Goal: Task Accomplishment & Management: Complete application form

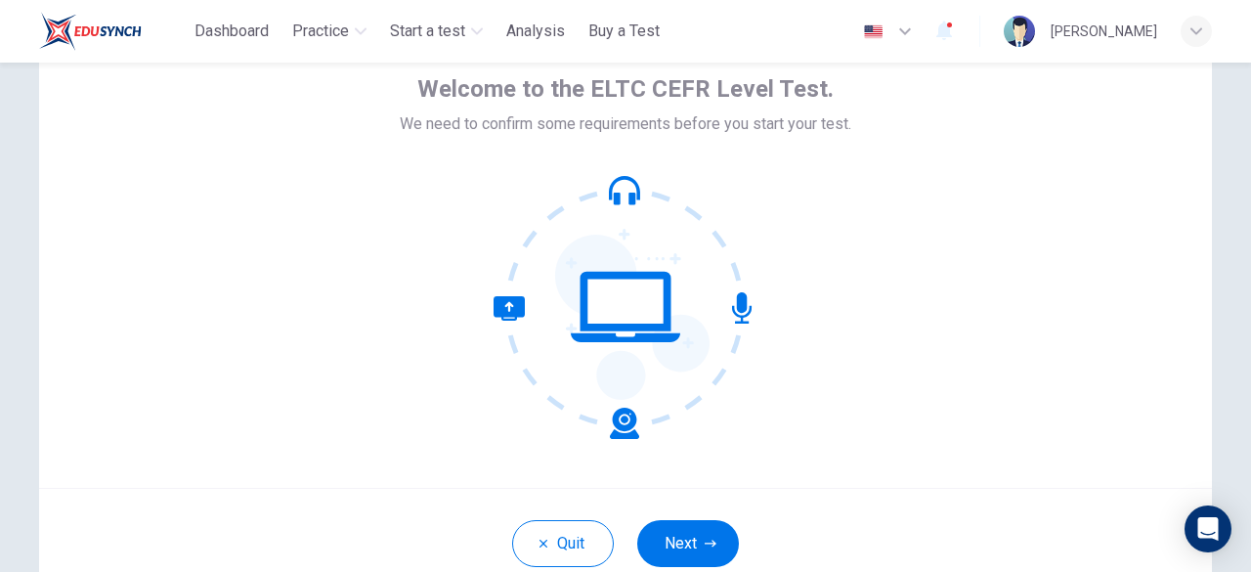
scroll to position [101, 0]
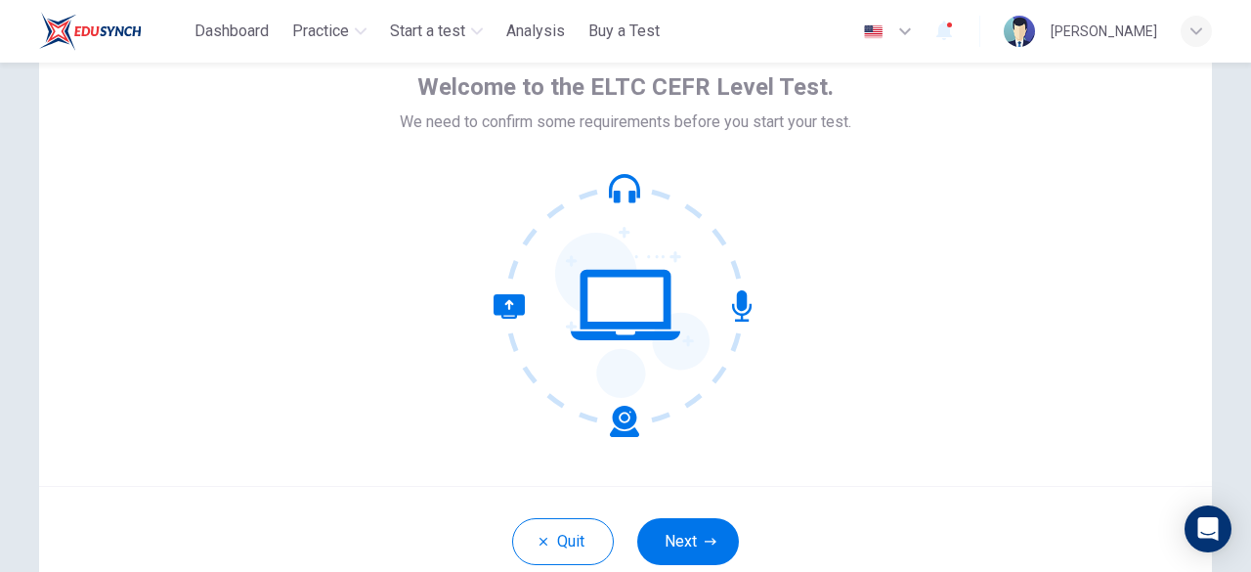
click at [858, 384] on div "Welcome to the ELTC CEFR Level Test. We need to confirm some requirements befor…" at bounding box center [625, 251] width 1173 height 469
click at [704, 526] on button "Next" at bounding box center [688, 541] width 102 height 47
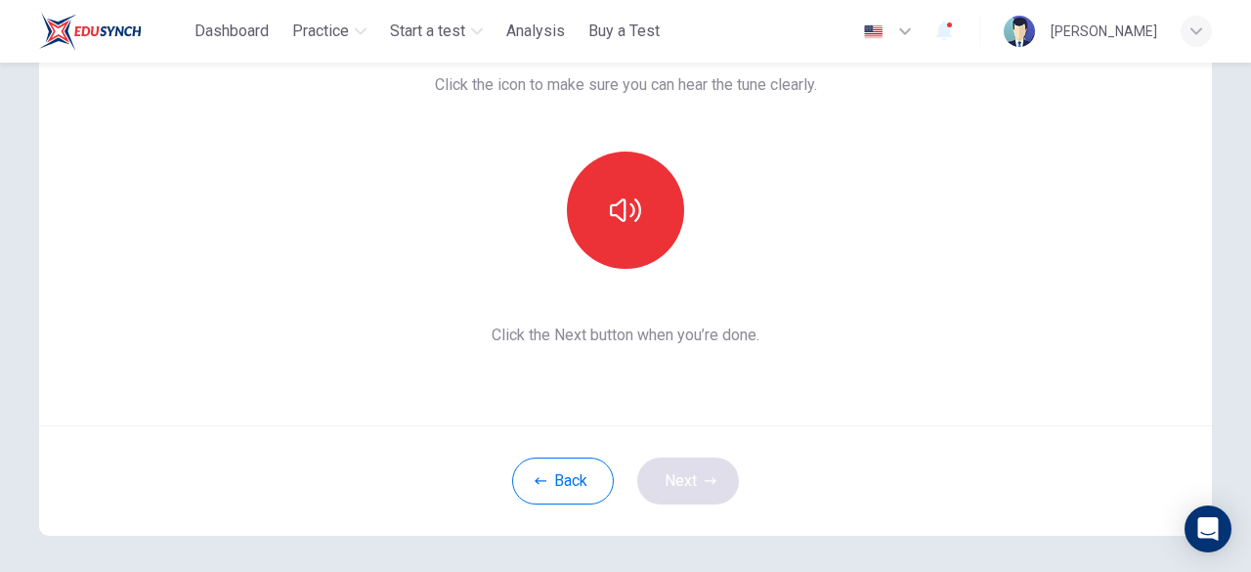
scroll to position [197, 0]
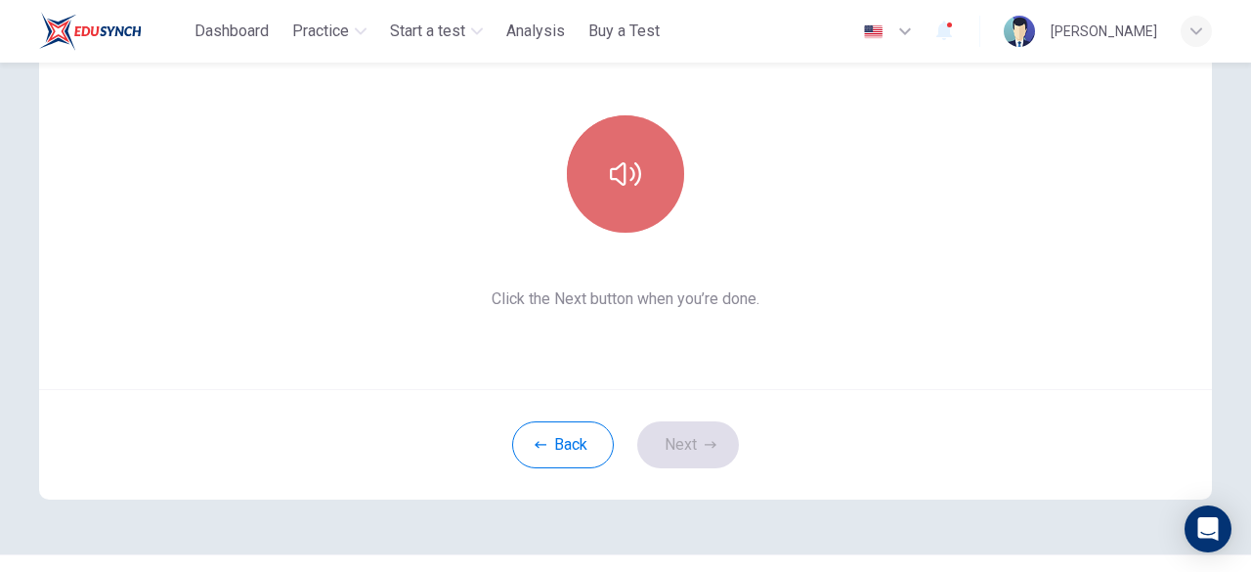
click at [641, 177] on button "button" at bounding box center [625, 173] width 117 height 117
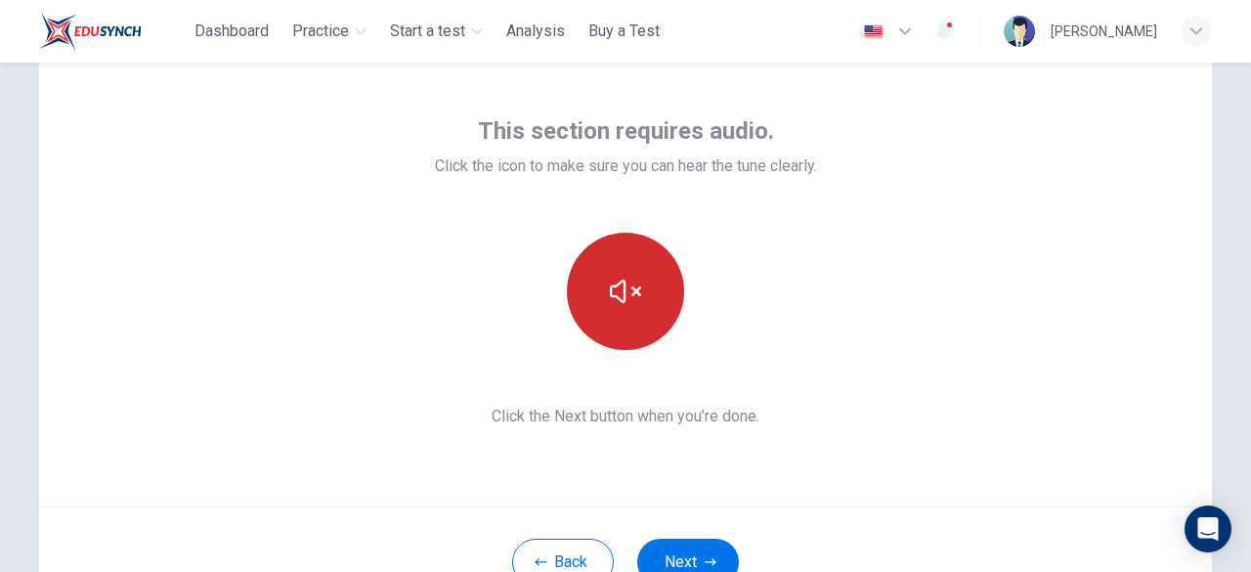
scroll to position [84, 0]
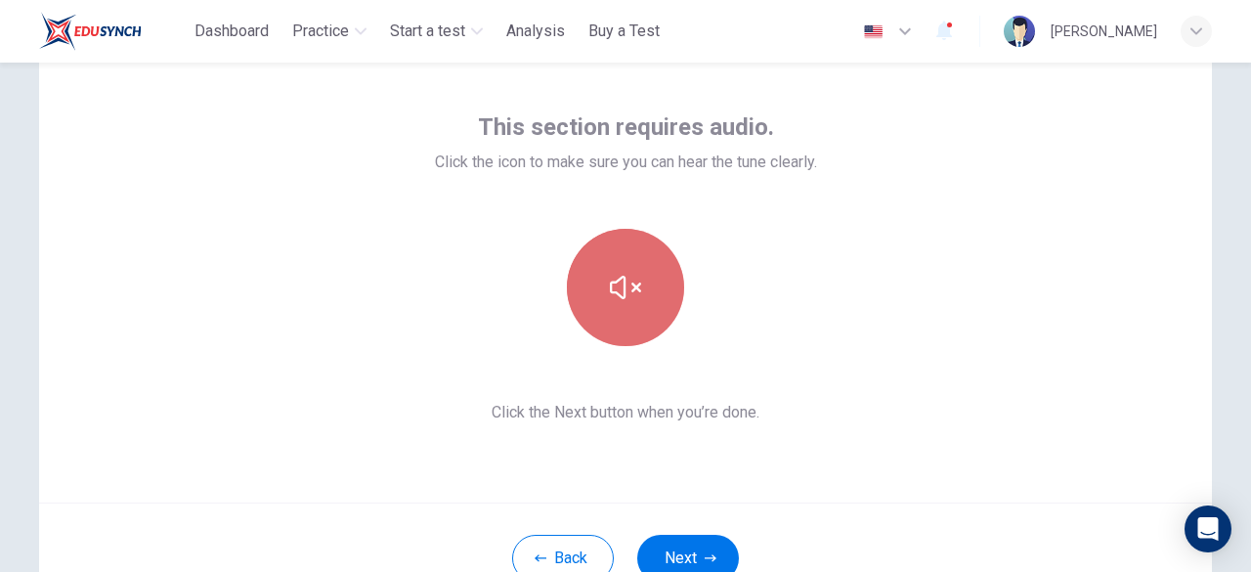
click at [620, 273] on icon "button" at bounding box center [625, 287] width 31 height 31
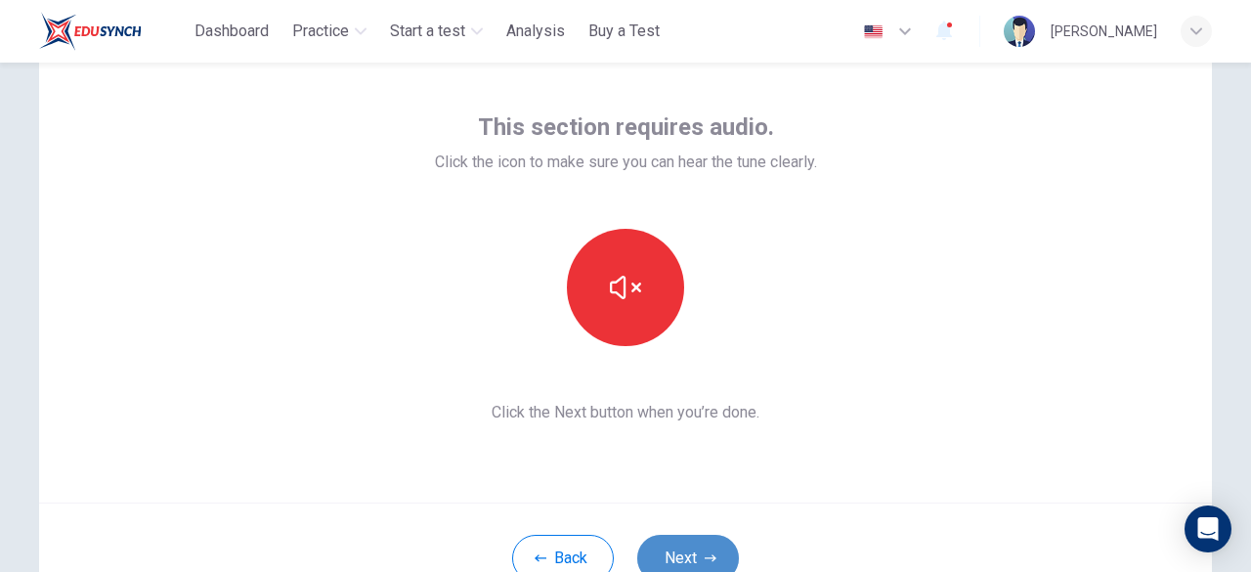
click at [695, 542] on button "Next" at bounding box center [688, 558] width 102 height 47
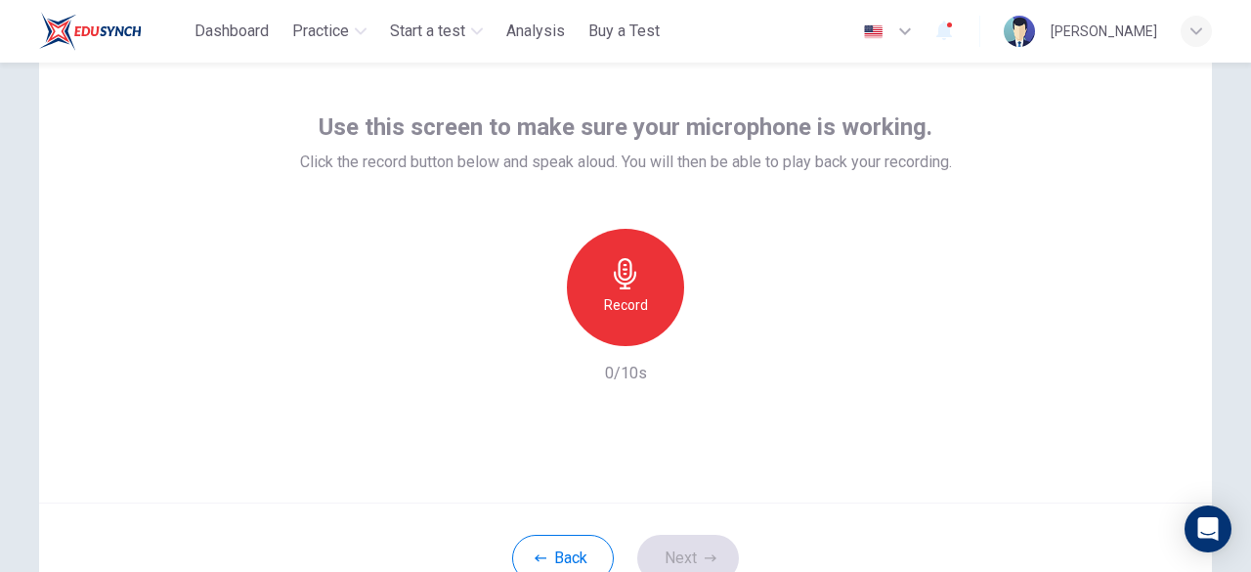
click at [562, 261] on div "Record" at bounding box center [625, 287] width 211 height 117
click at [600, 284] on div "Record" at bounding box center [625, 287] width 117 height 117
click at [721, 323] on div "button" at bounding box center [715, 330] width 31 height 31
click at [684, 537] on button "Next" at bounding box center [688, 558] width 102 height 47
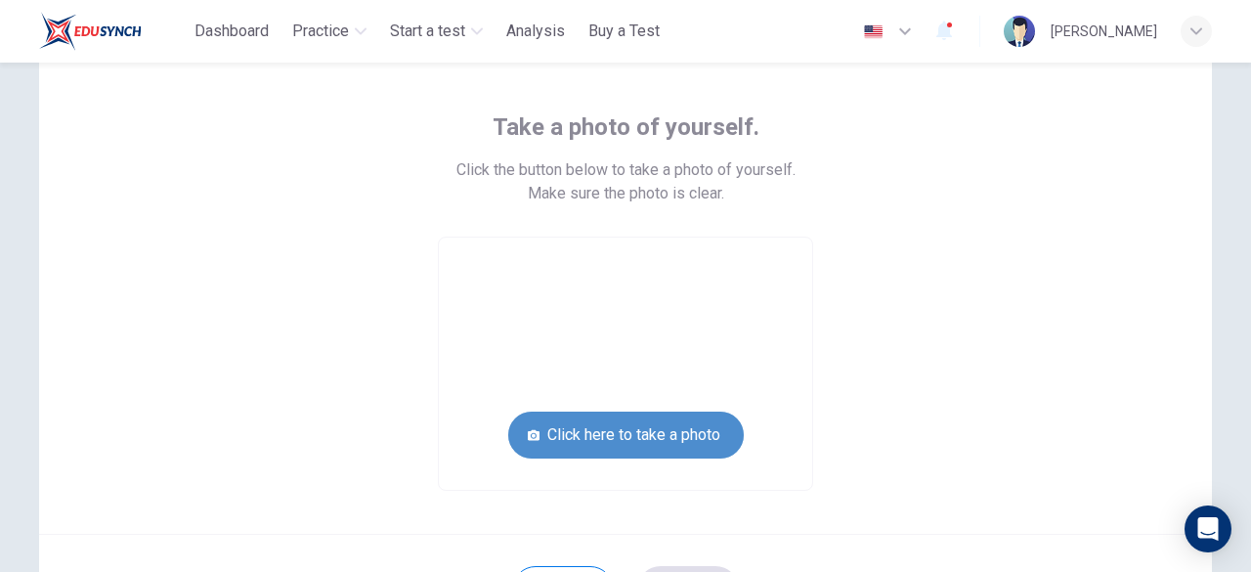
click at [582, 431] on button "Click here to take a photo" at bounding box center [626, 435] width 236 height 47
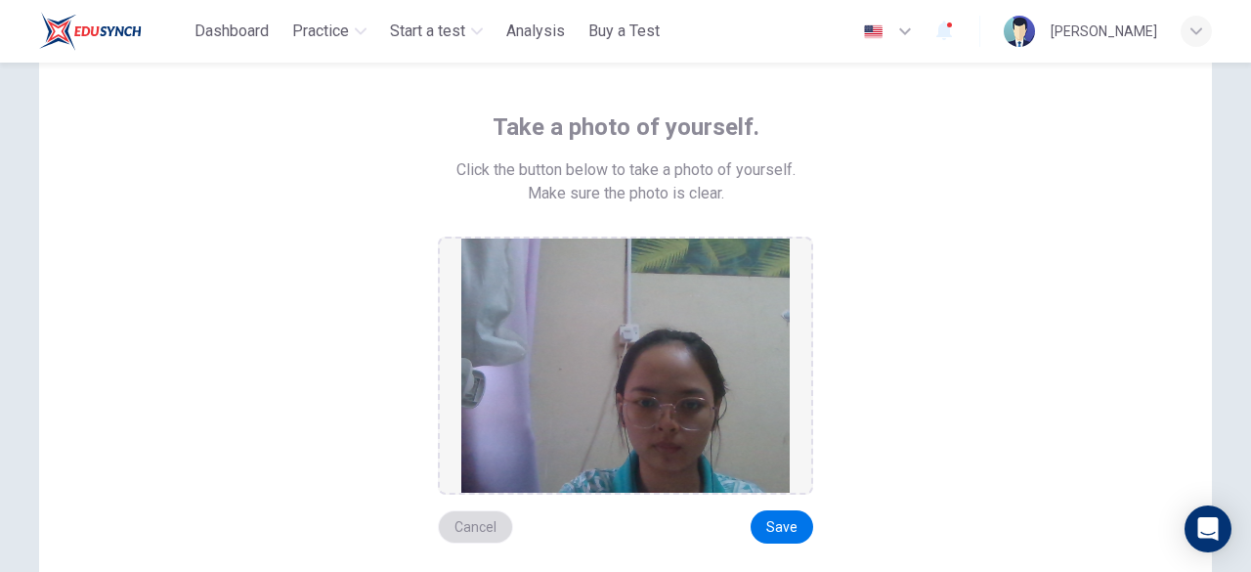
click at [480, 517] on button "Cancel" at bounding box center [475, 526] width 75 height 33
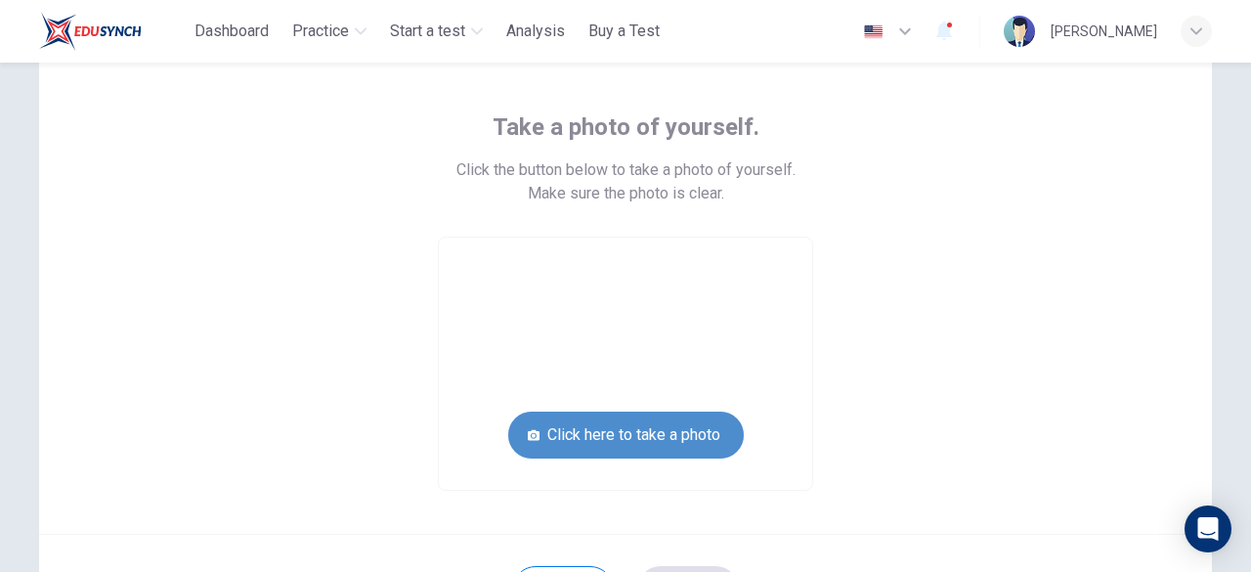
click at [607, 439] on button "Click here to take a photo" at bounding box center [626, 435] width 236 height 47
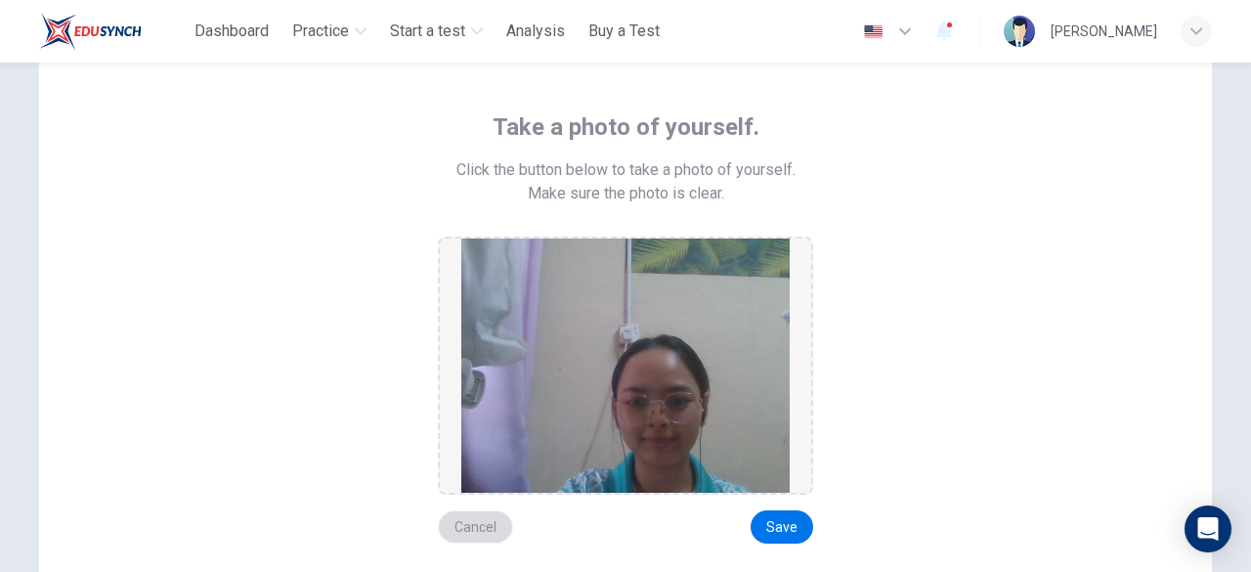
click at [498, 525] on button "Cancel" at bounding box center [475, 526] width 75 height 33
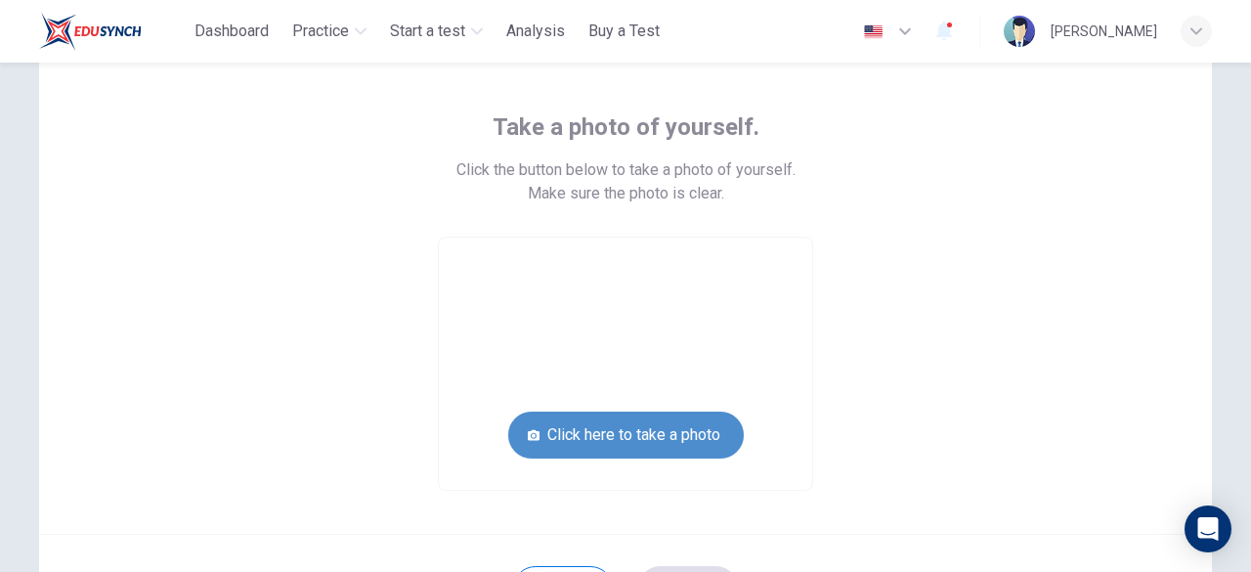
click at [589, 450] on button "Click here to take a photo" at bounding box center [626, 435] width 236 height 47
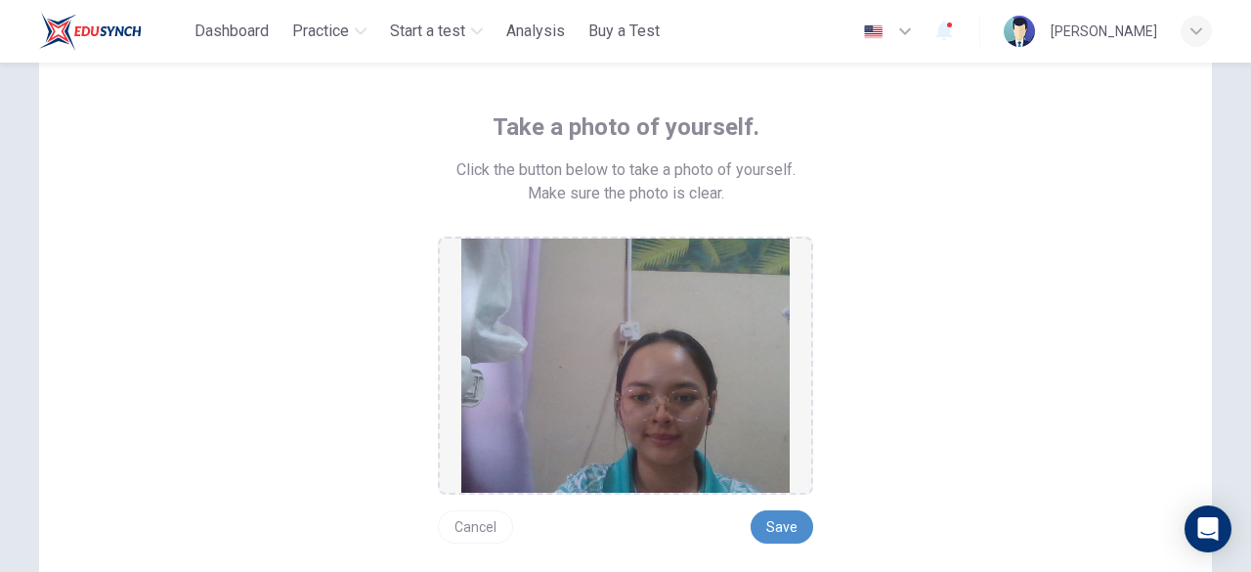
click at [778, 521] on button "Save" at bounding box center [782, 526] width 63 height 33
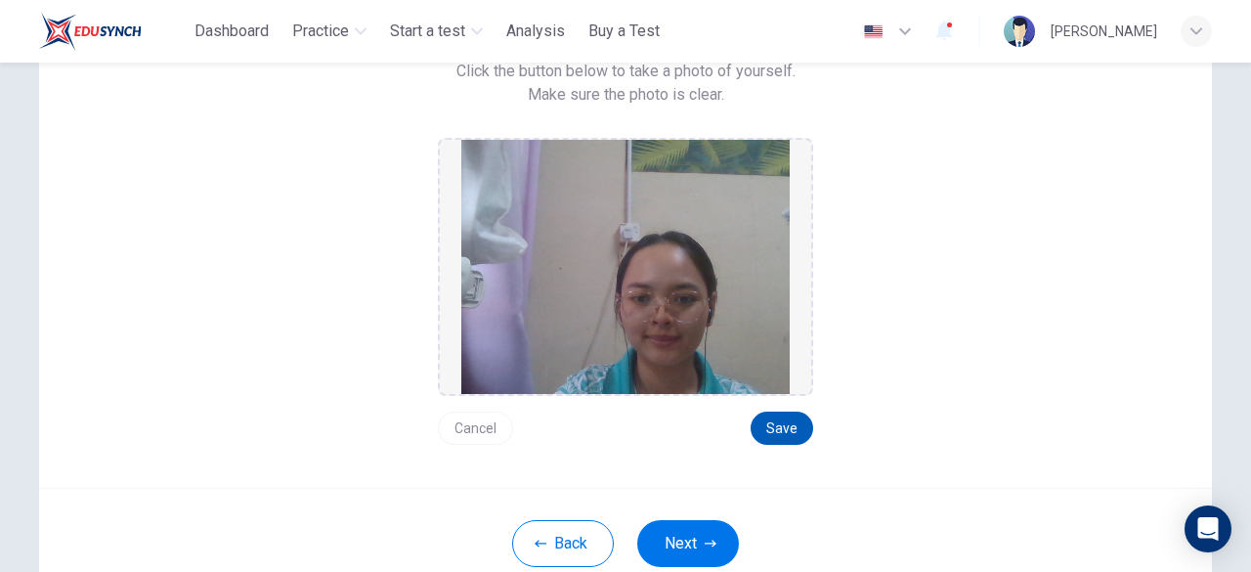
scroll to position [191, 0]
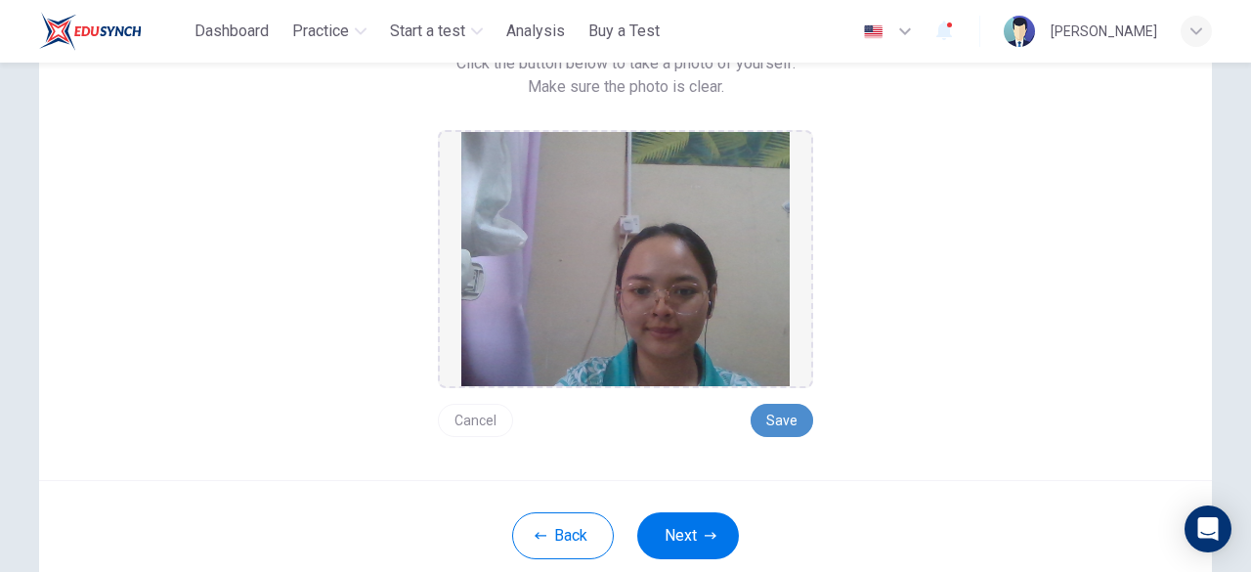
click at [775, 428] on button "Save" at bounding box center [782, 420] width 63 height 33
click at [666, 543] on button "Next" at bounding box center [688, 535] width 102 height 47
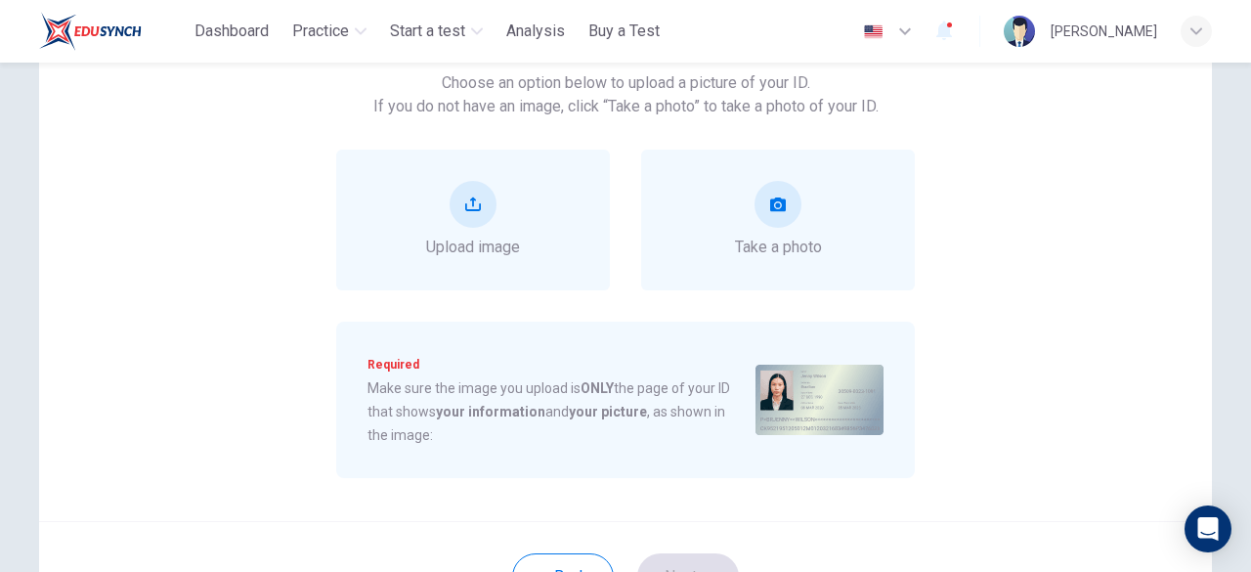
scroll to position [100, 0]
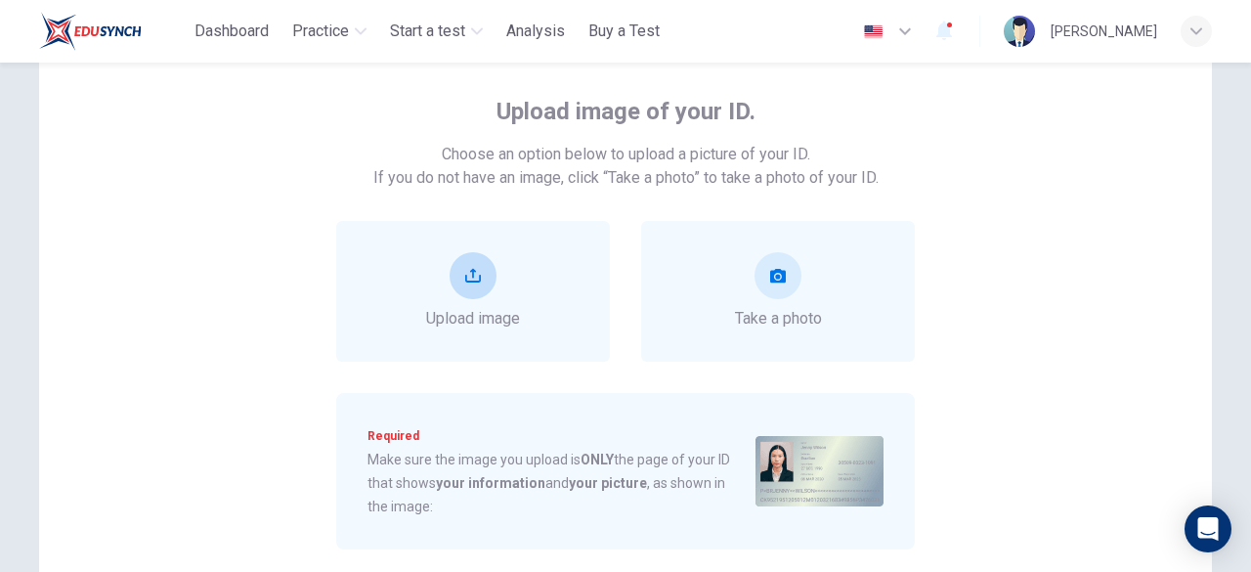
click at [475, 251] on div "Upload image" at bounding box center [473, 291] width 274 height 141
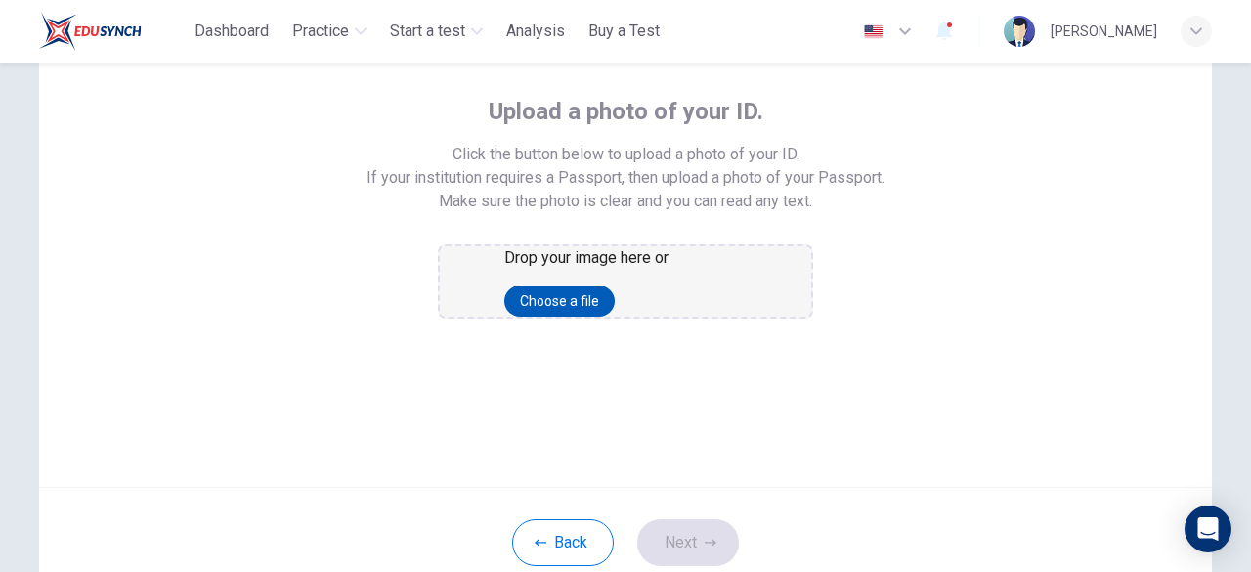
click at [602, 317] on button "Choose a file" at bounding box center [559, 300] width 110 height 31
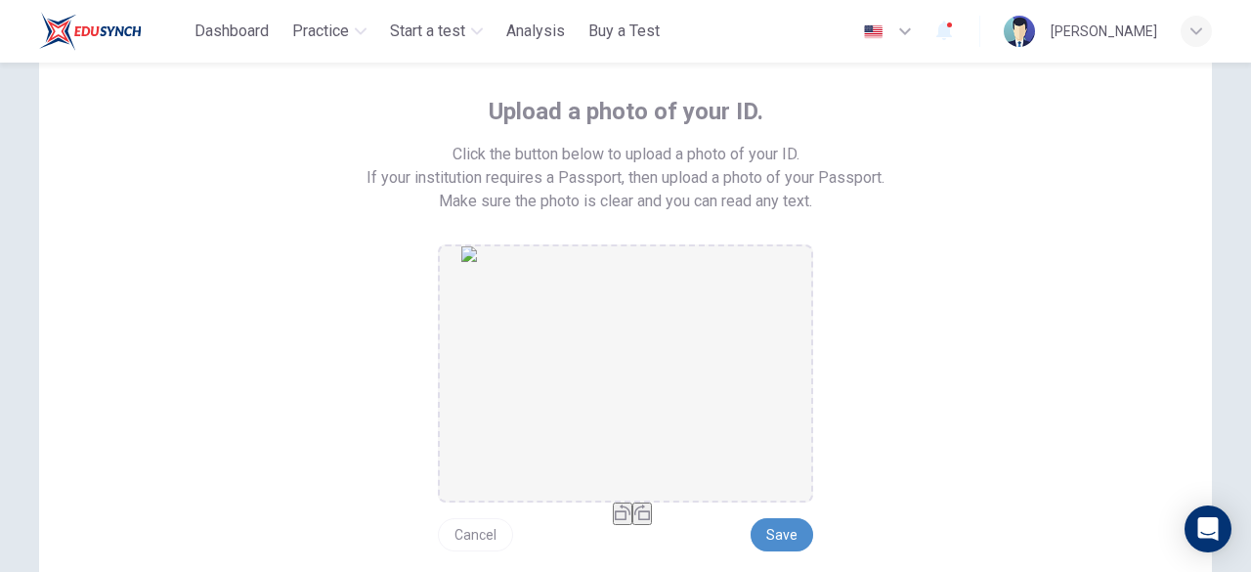
click at [759, 535] on button "Save" at bounding box center [782, 534] width 63 height 33
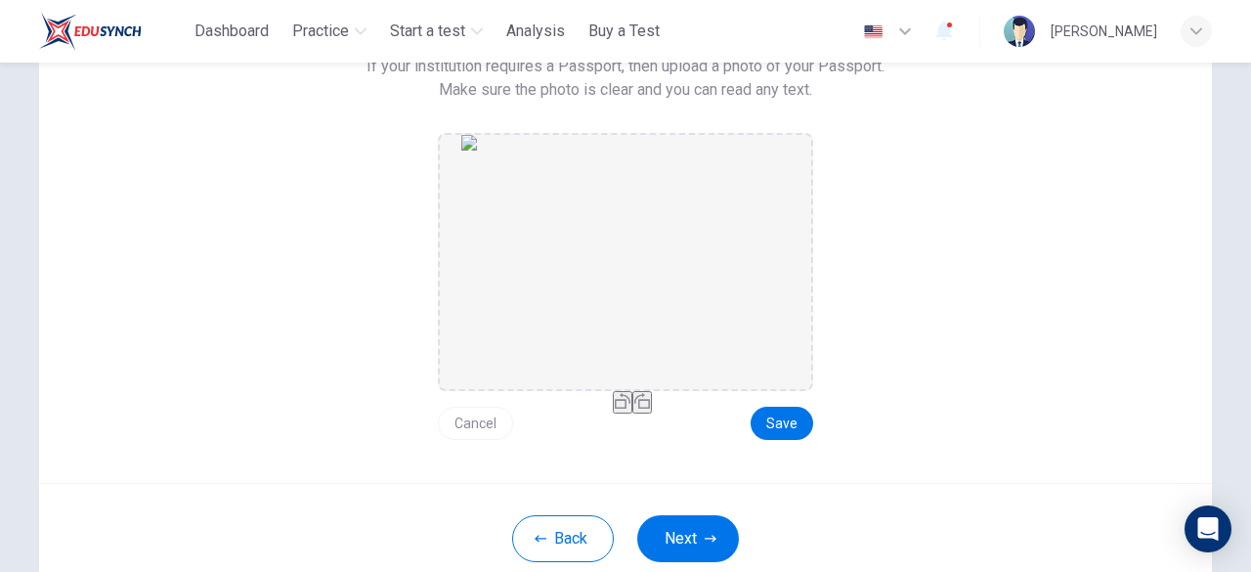
scroll to position [212, 0]
click at [671, 552] on button "Next" at bounding box center [688, 537] width 102 height 47
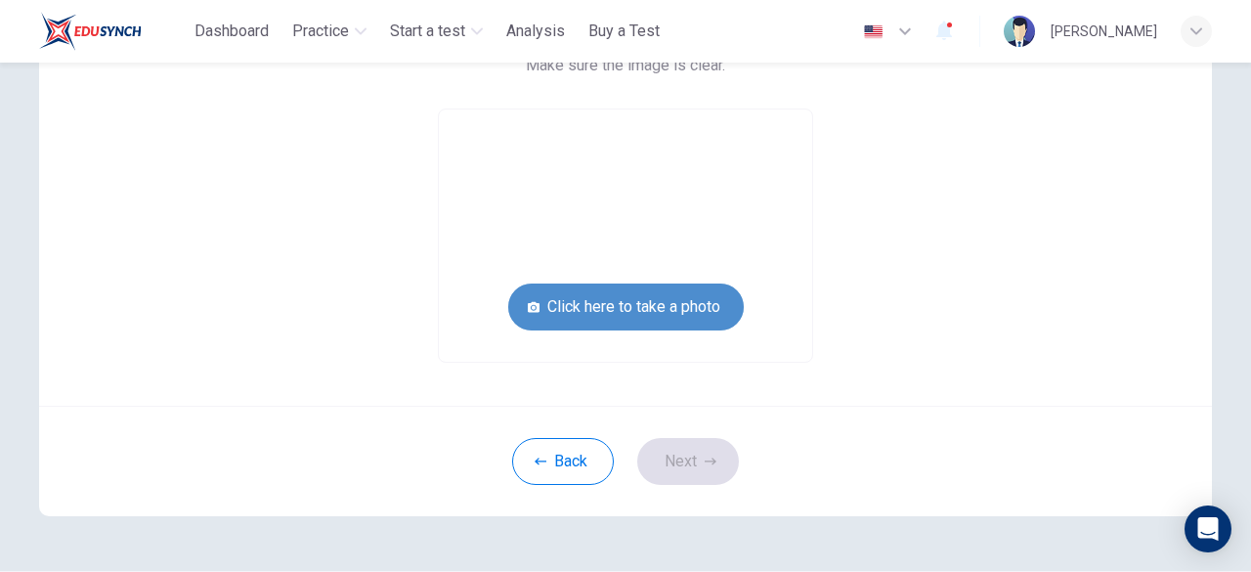
click at [633, 294] on button "Click here to take a photo" at bounding box center [626, 307] width 236 height 47
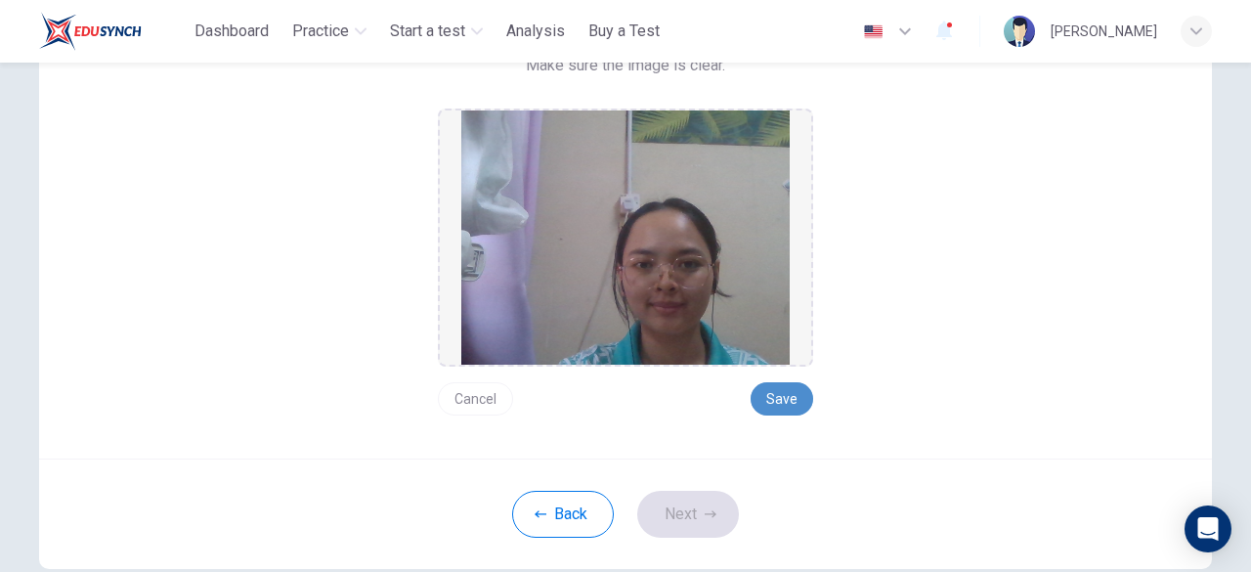
click at [788, 401] on button "Save" at bounding box center [782, 398] width 63 height 33
click at [689, 500] on button "Next" at bounding box center [688, 514] width 102 height 47
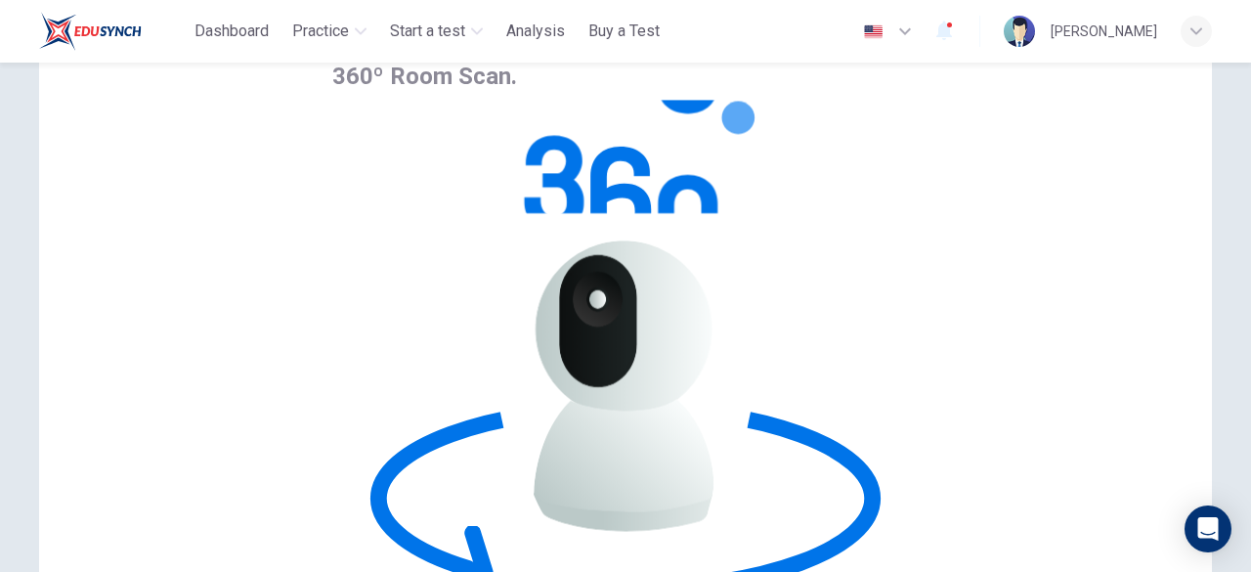
scroll to position [125, 0]
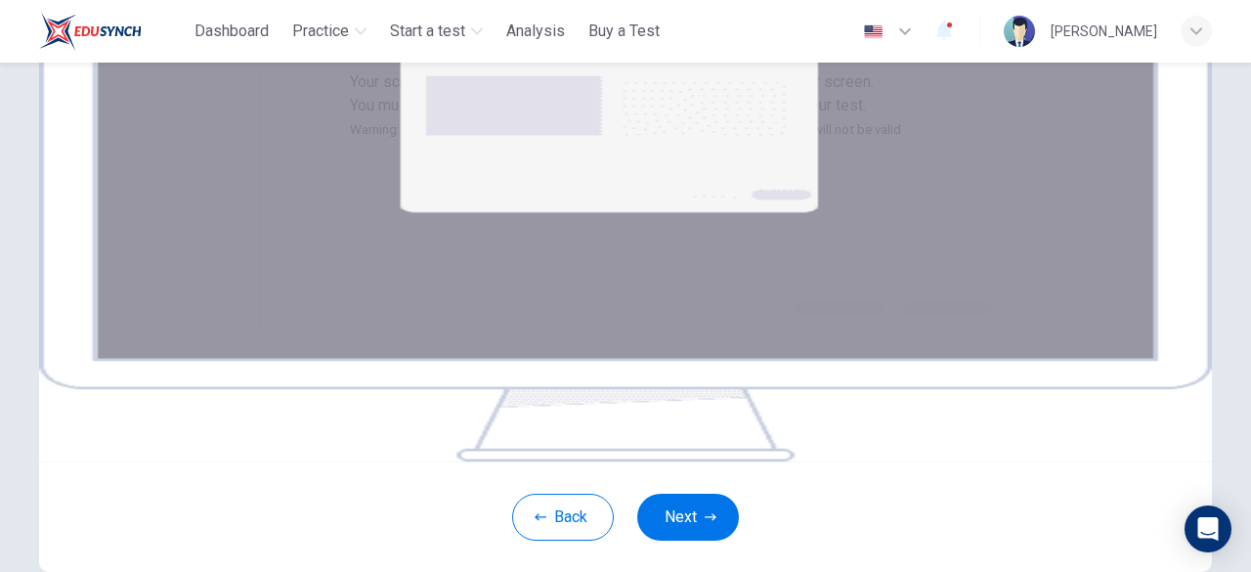
click at [657, 310] on img at bounding box center [625, 226] width 1173 height 469
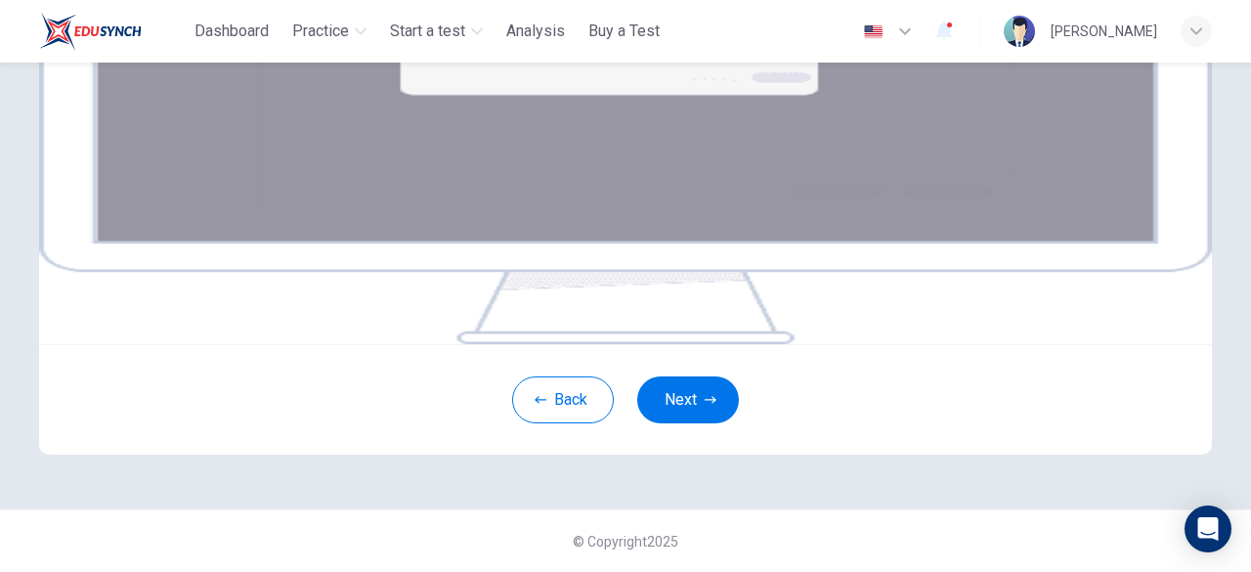
scroll to position [317, 0]
click at [706, 406] on icon "button" at bounding box center [711, 400] width 12 height 12
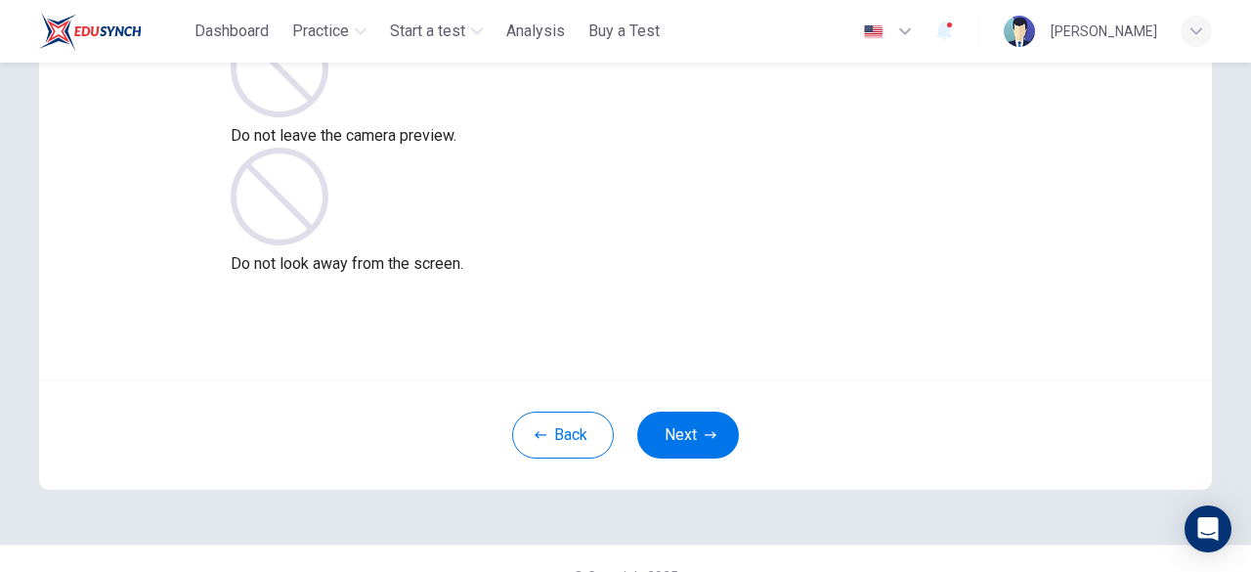
scroll to position [213, 0]
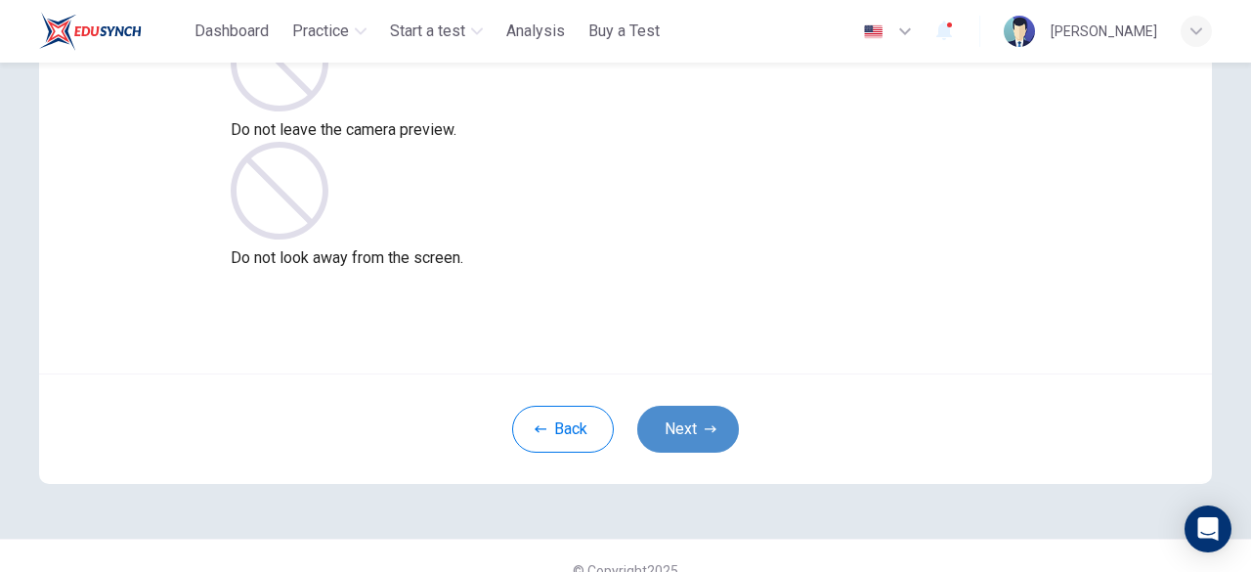
click at [653, 427] on button "Next" at bounding box center [688, 429] width 102 height 47
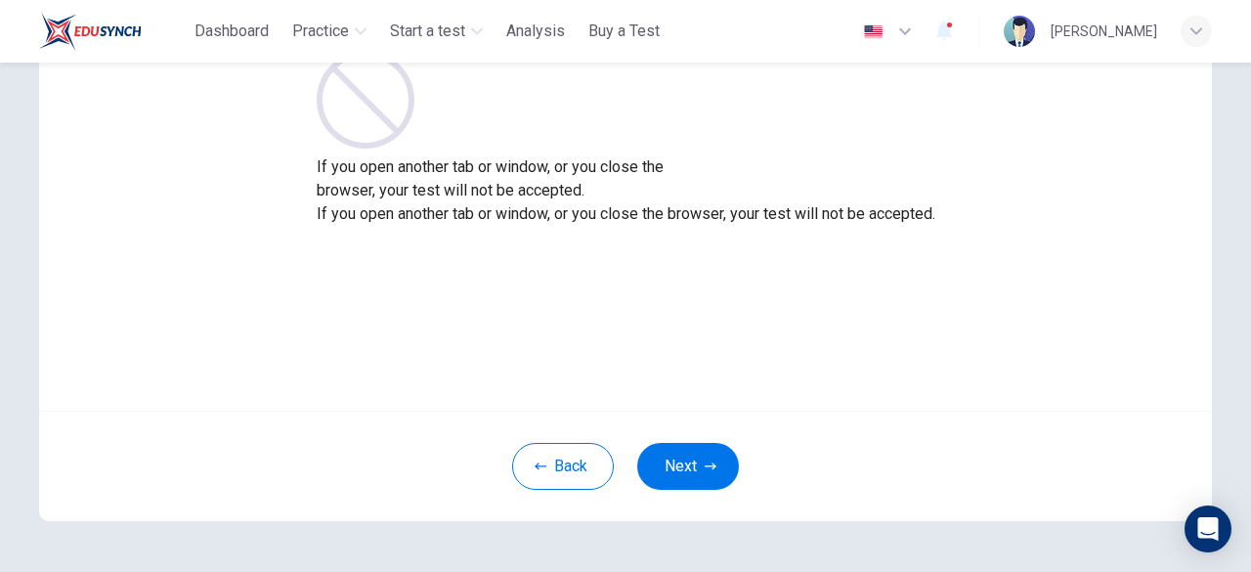
scroll to position [178, 0]
click at [759, 327] on div "Do not leave your web browser If you open another tab or window, or you close t…" at bounding box center [625, 173] width 1173 height 469
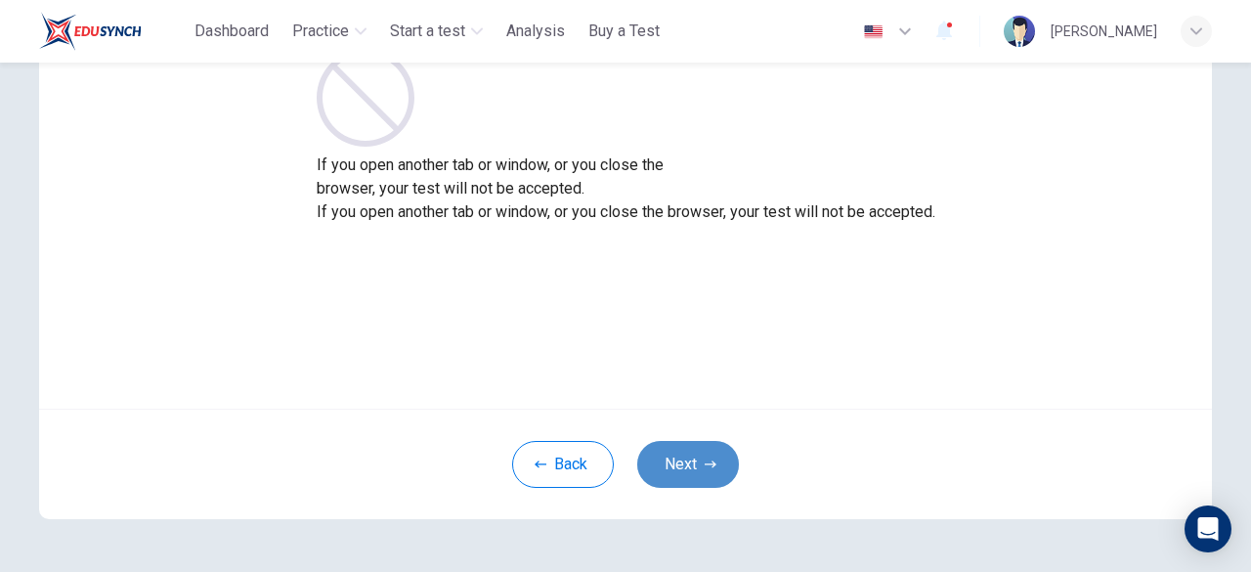
click at [705, 458] on icon "button" at bounding box center [711, 464] width 12 height 12
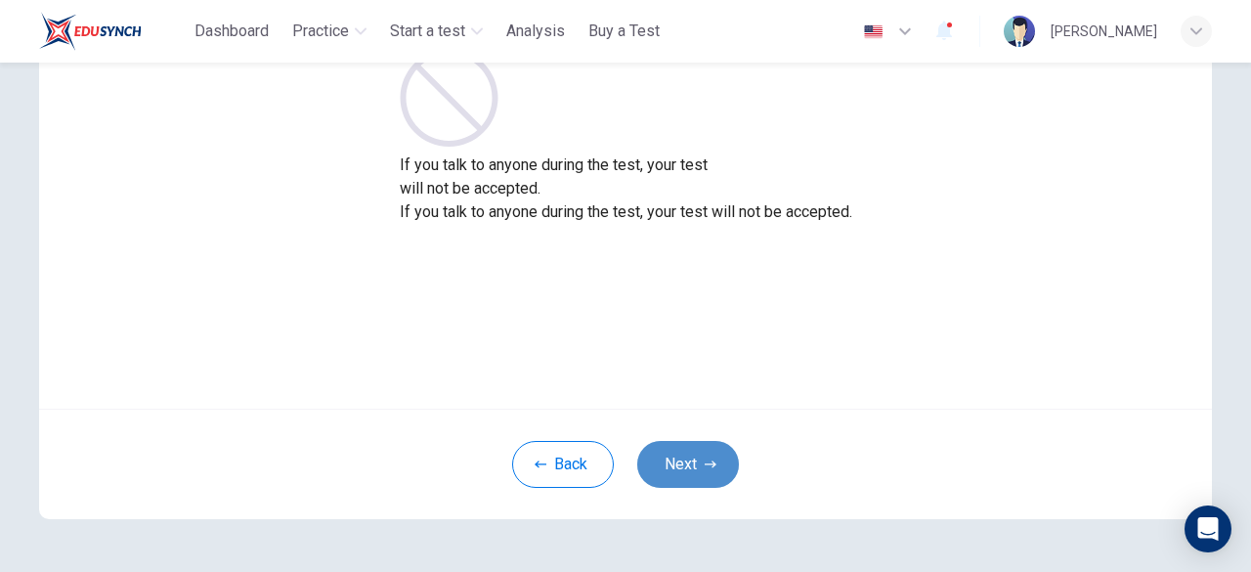
click at [705, 458] on icon "button" at bounding box center [711, 464] width 12 height 12
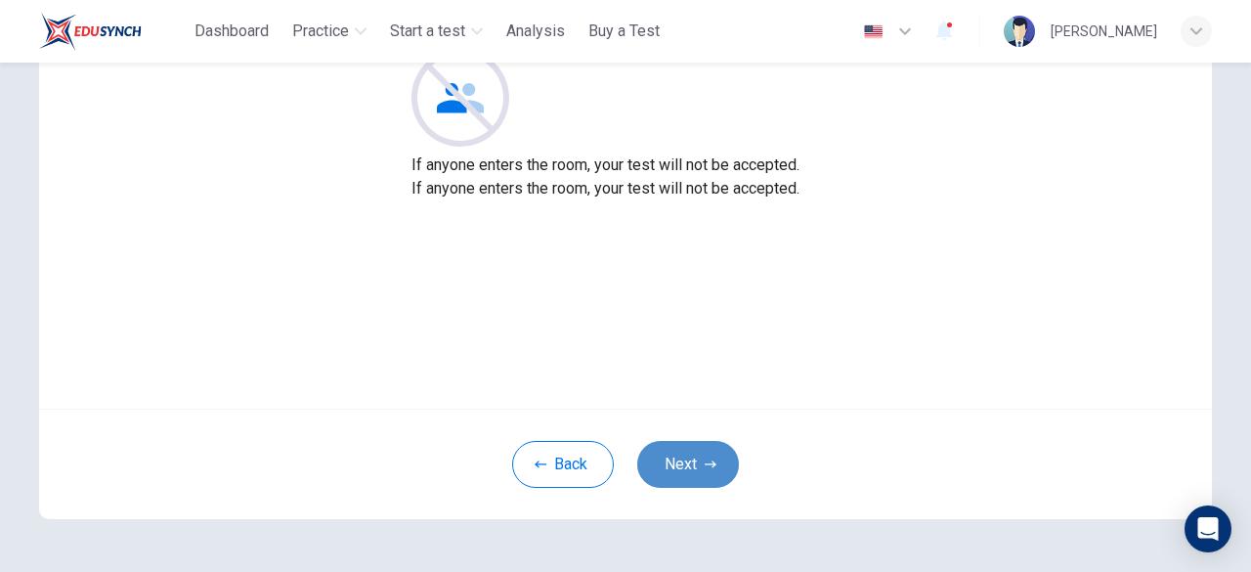
click at [692, 459] on button "Next" at bounding box center [688, 464] width 102 height 47
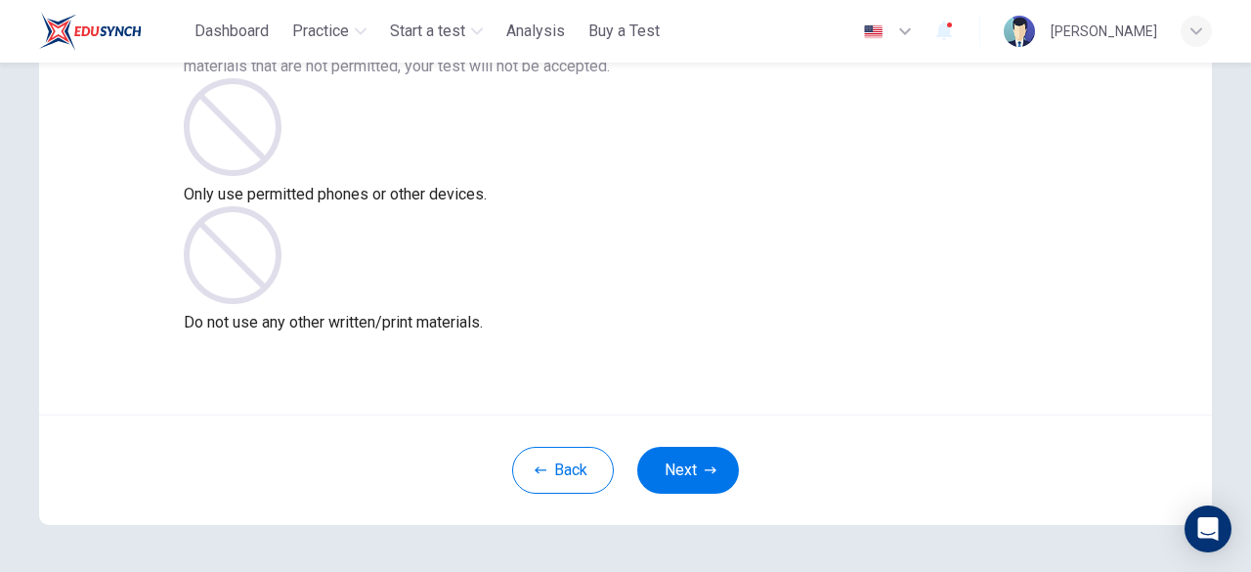
scroll to position [174, 0]
click at [677, 470] on button "Next" at bounding box center [688, 468] width 102 height 47
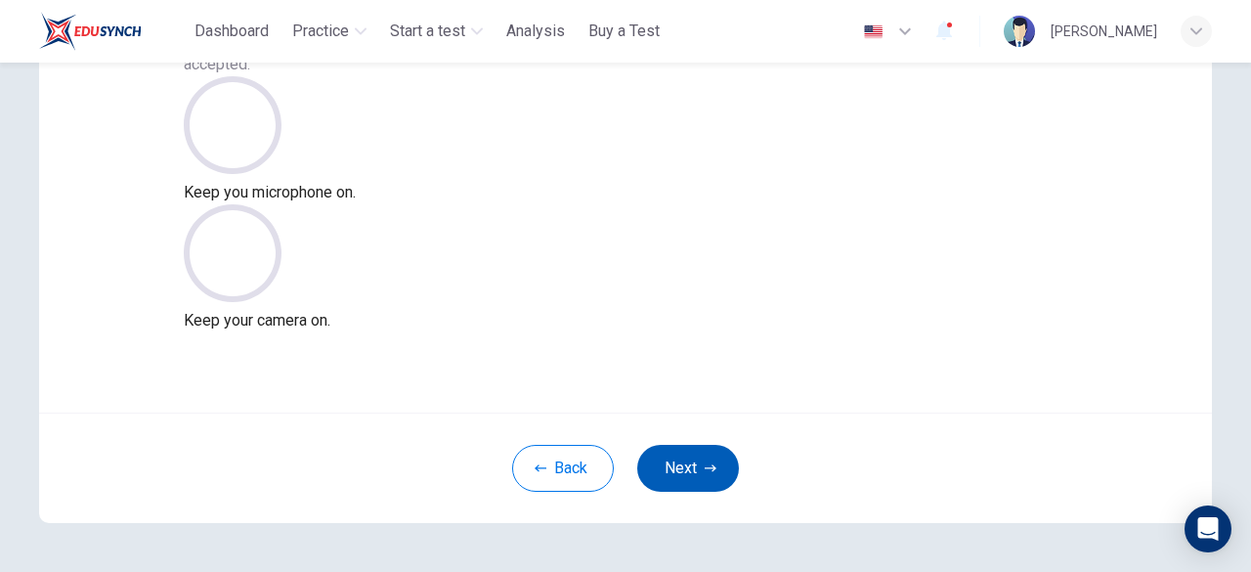
click at [677, 470] on button "Next" at bounding box center [688, 468] width 102 height 47
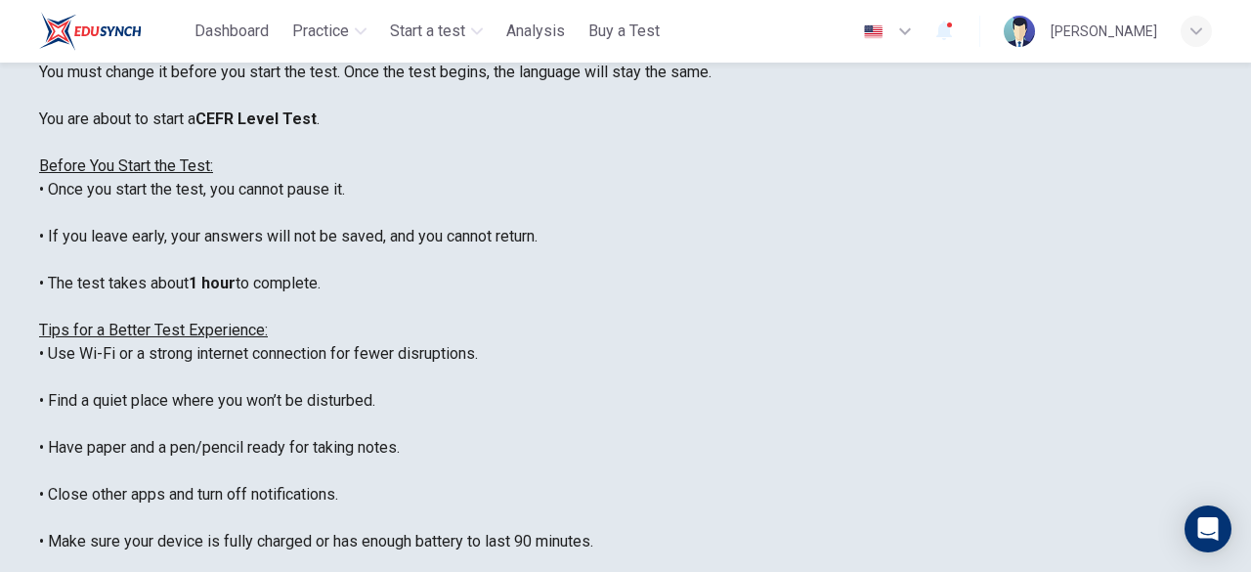
scroll to position [0, 0]
click at [872, 37] on img "button" at bounding box center [873, 31] width 24 height 15
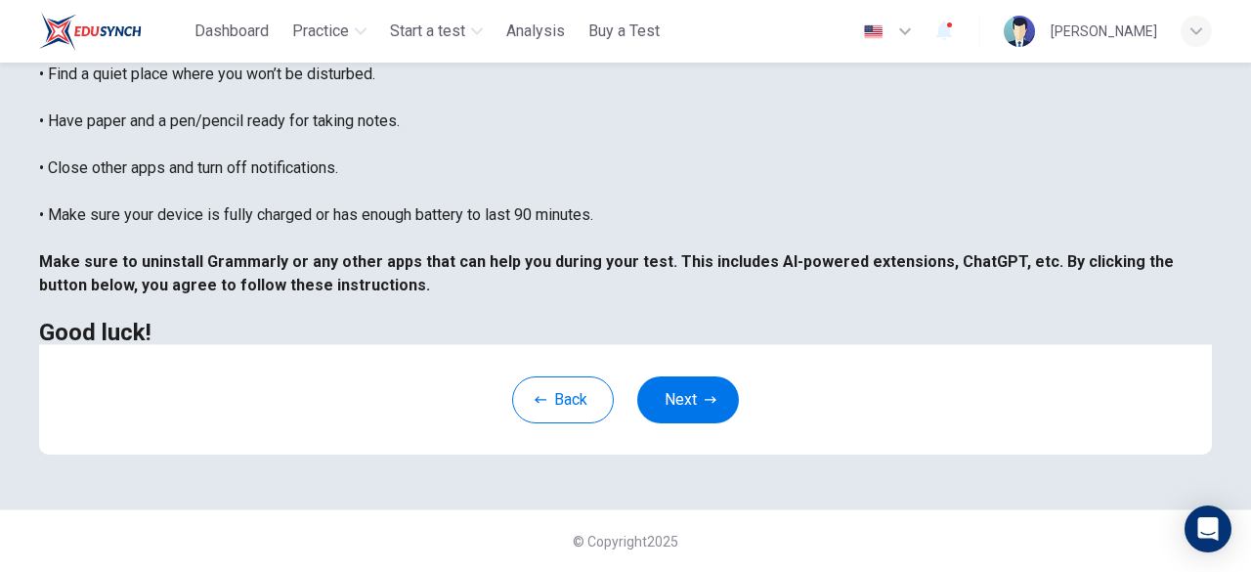
scroll to position [514, 0]
click at [677, 400] on button "Next" at bounding box center [688, 399] width 102 height 47
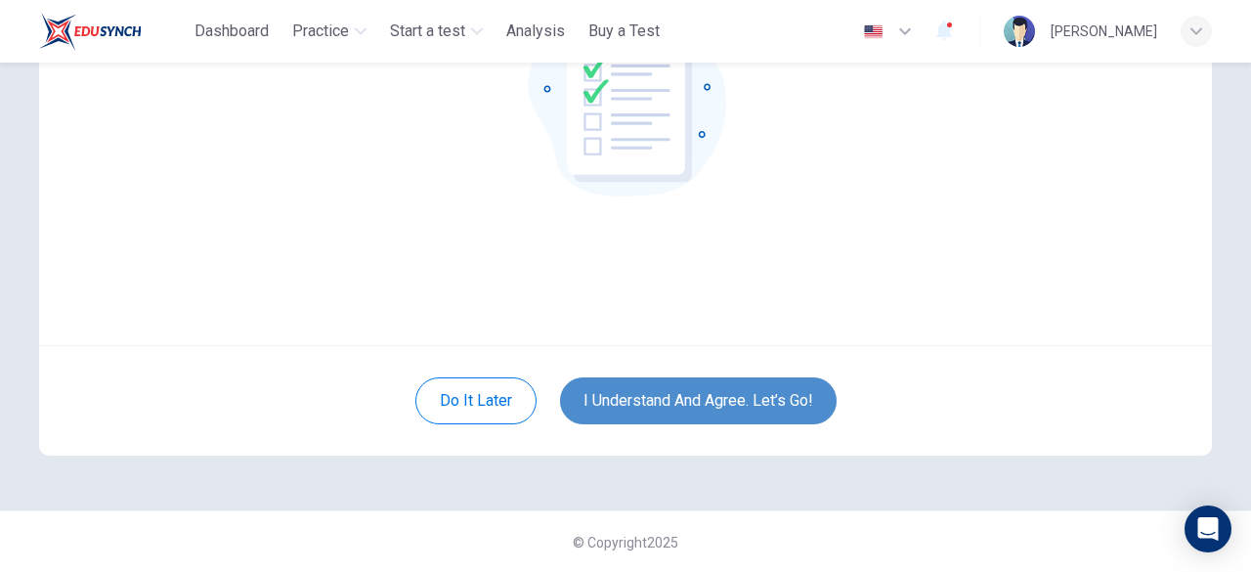
click at [677, 400] on button "I understand and agree. Let’s go!" at bounding box center [698, 400] width 277 height 47
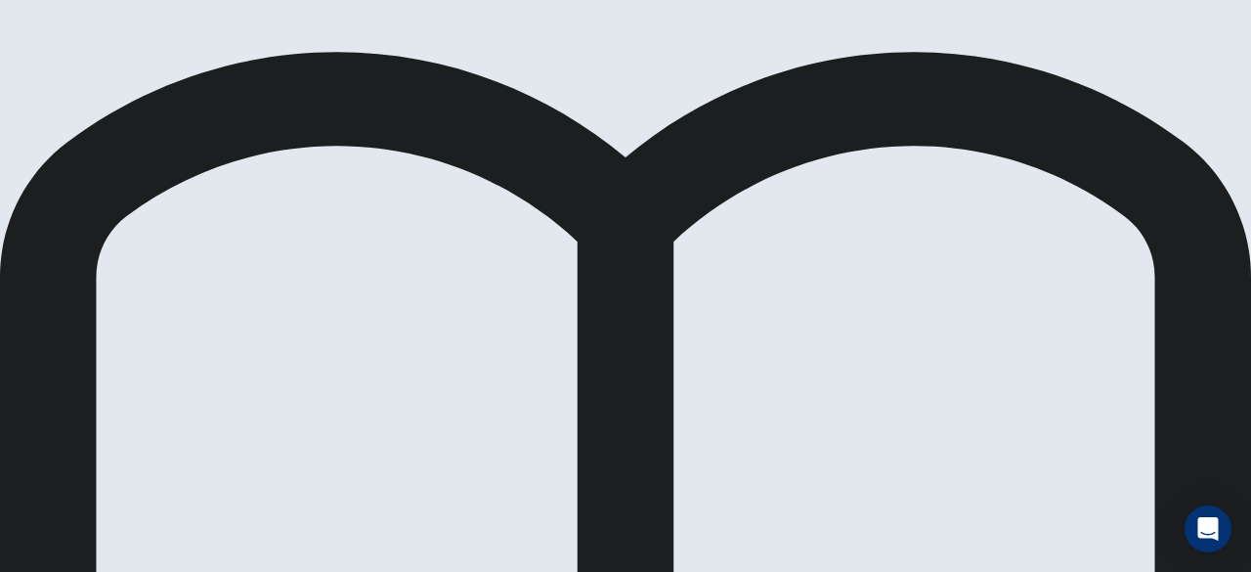
scroll to position [119, 0]
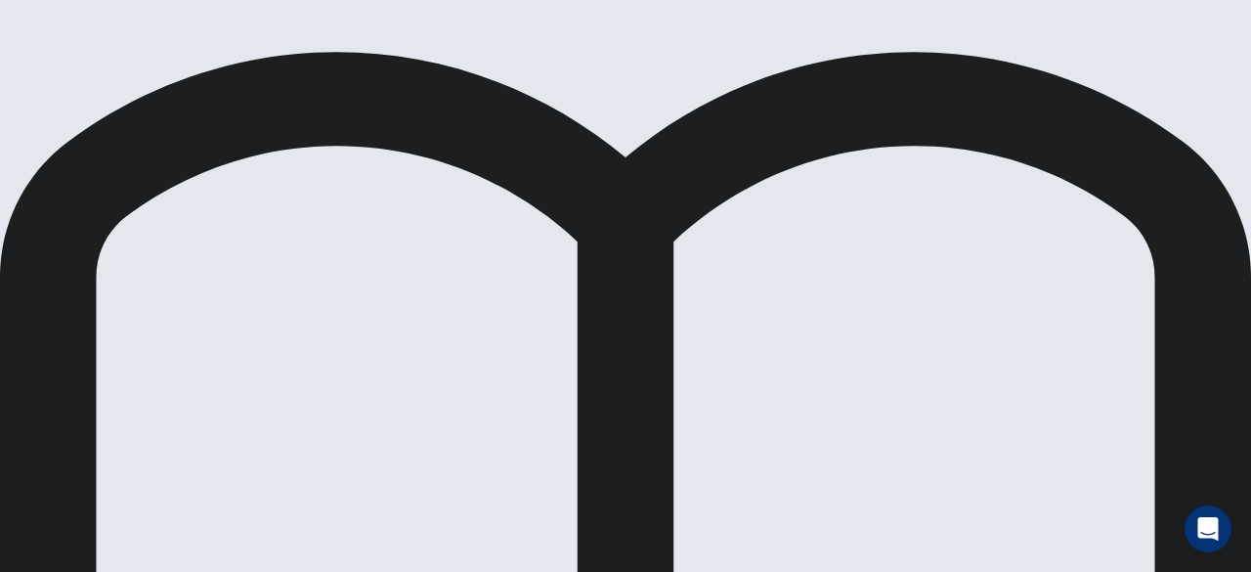
scroll to position [495, 0]
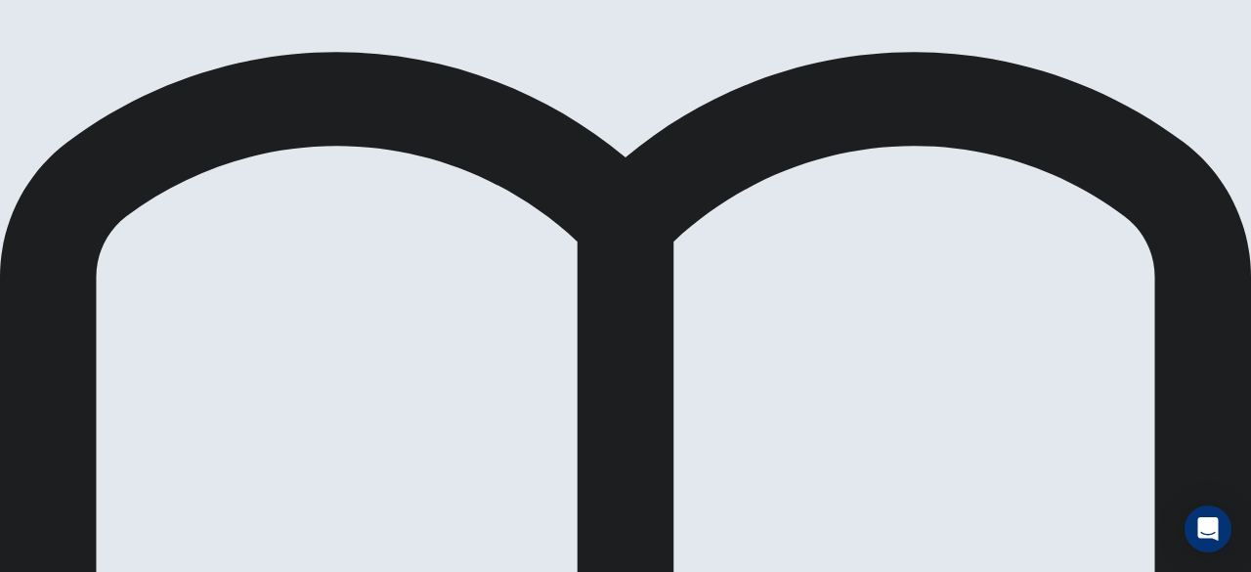
scroll to position [382, 0]
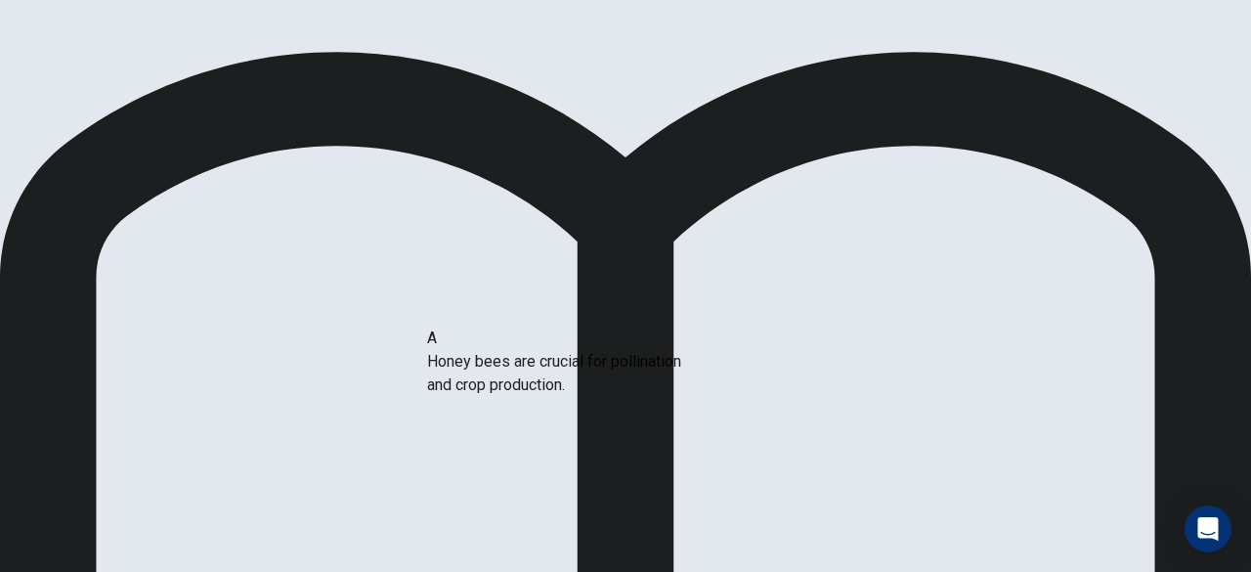
drag, startPoint x: 287, startPoint y: 335, endPoint x: 680, endPoint y: 394, distance: 397.3
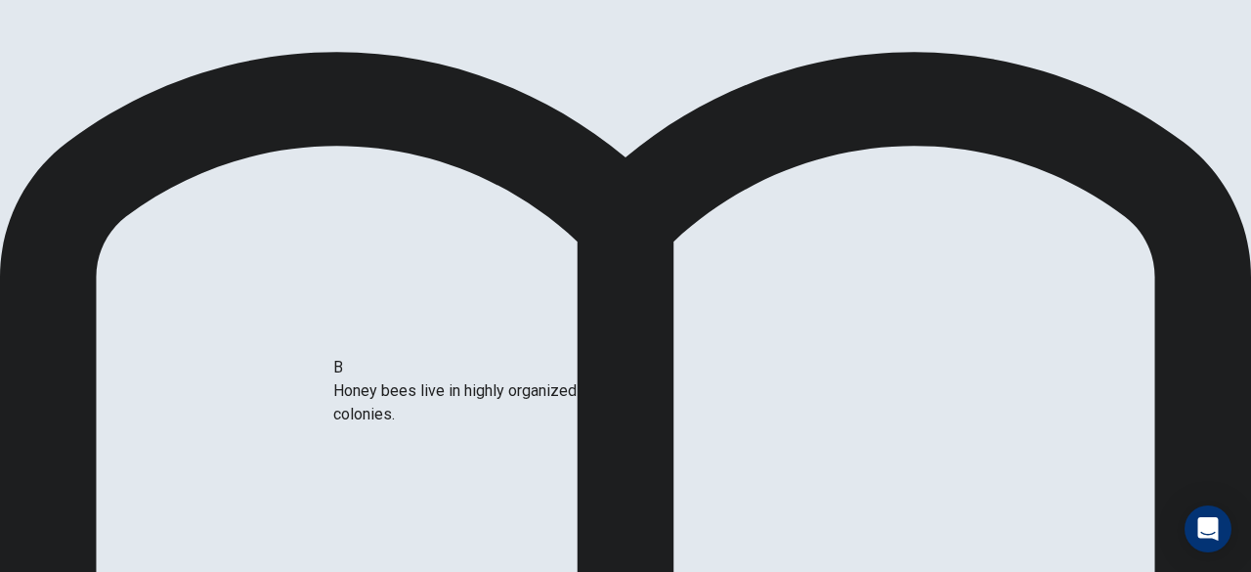
drag, startPoint x: 214, startPoint y: 313, endPoint x: 506, endPoint y: 407, distance: 307.0
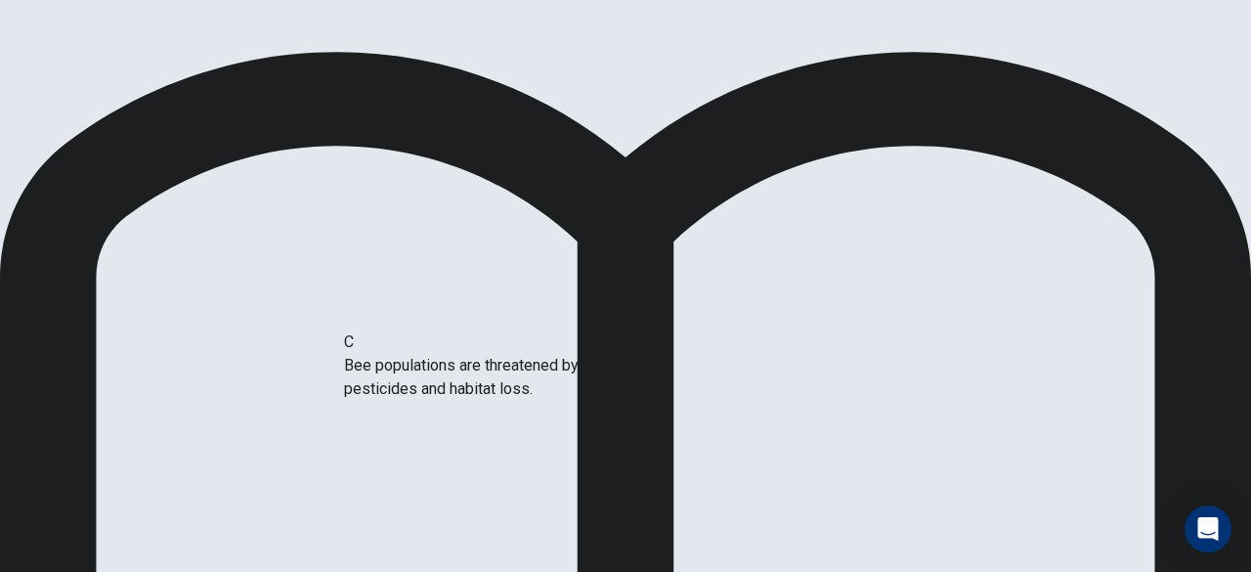
drag, startPoint x: 268, startPoint y: 331, endPoint x: 581, endPoint y: 399, distance: 320.0
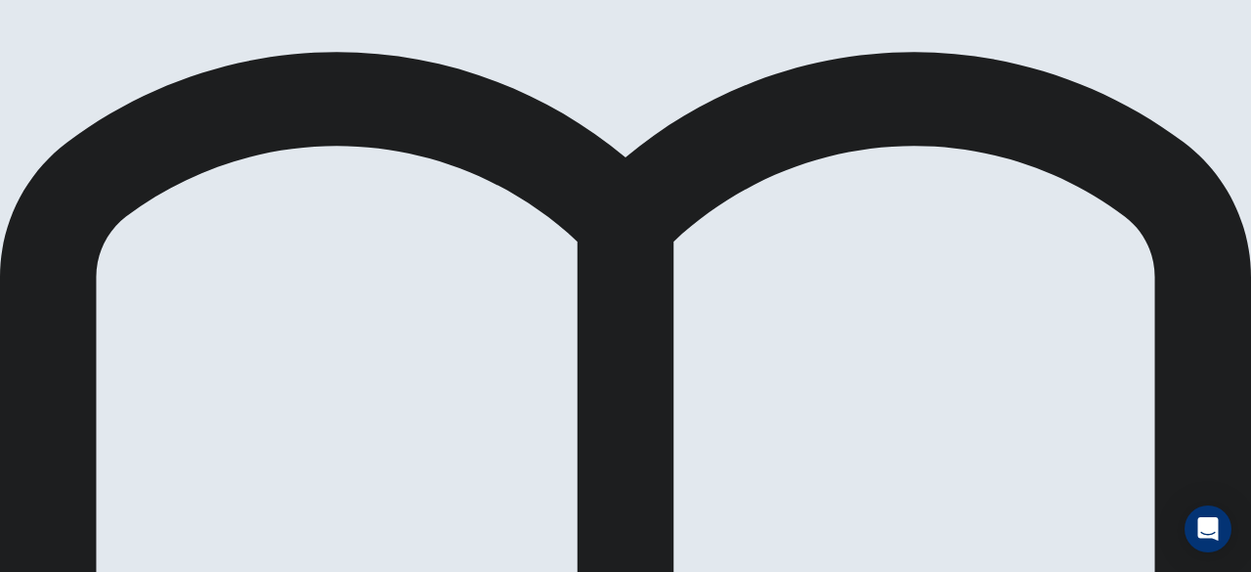
scroll to position [241, 0]
drag, startPoint x: 246, startPoint y: 283, endPoint x: 615, endPoint y: 410, distance: 389.8
drag, startPoint x: 257, startPoint y: 256, endPoint x: 533, endPoint y: 391, distance: 306.9
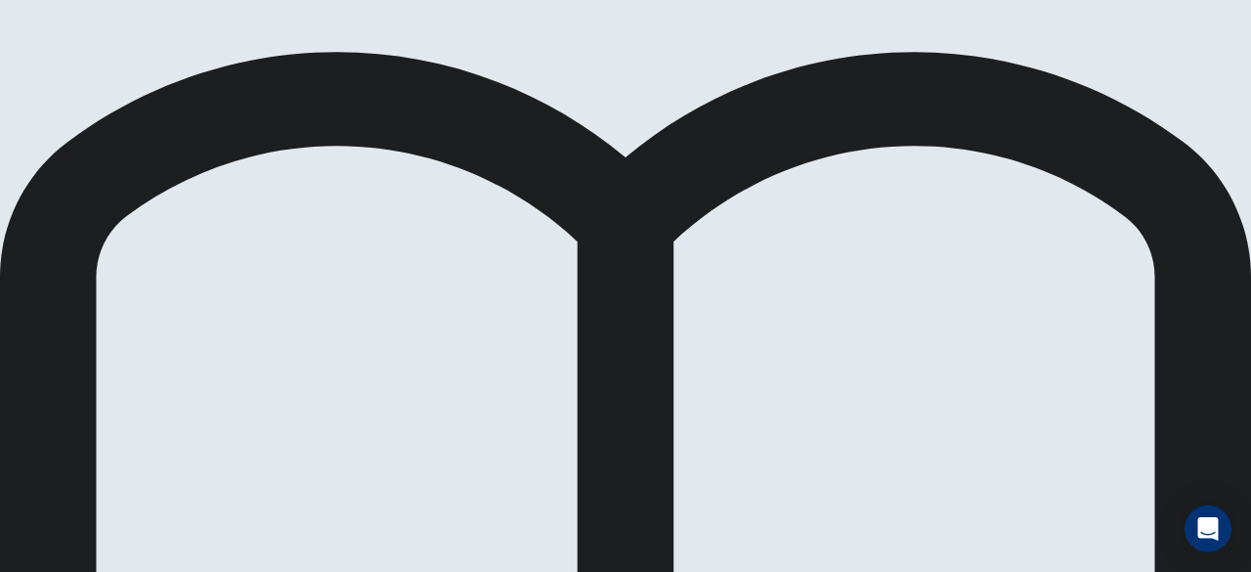
scroll to position [66, 0]
drag, startPoint x: 213, startPoint y: 400, endPoint x: 927, endPoint y: 338, distance: 716.3
drag, startPoint x: 217, startPoint y: 394, endPoint x: 930, endPoint y: 362, distance: 713.4
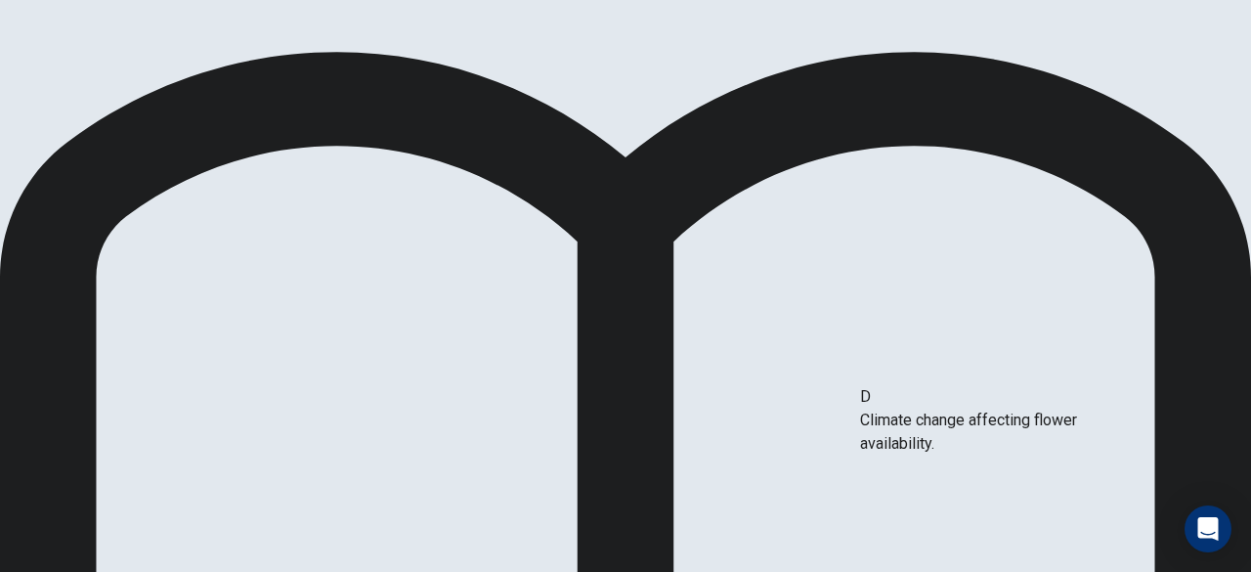
drag, startPoint x: 256, startPoint y: 376, endPoint x: 1044, endPoint y: 445, distance: 790.9
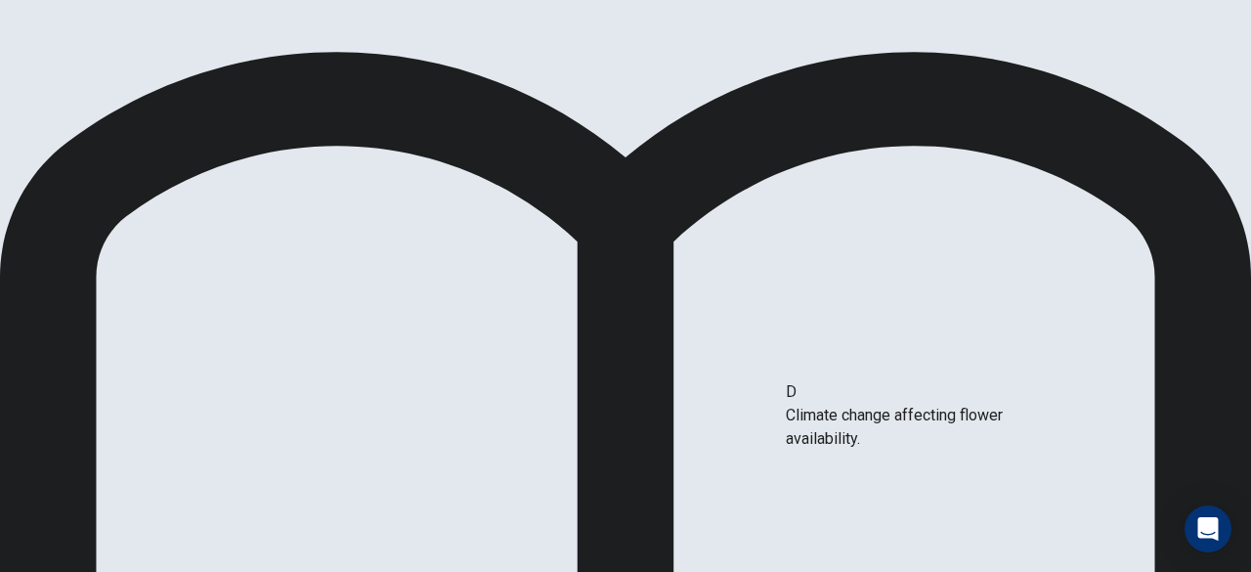
drag, startPoint x: 189, startPoint y: 357, endPoint x: 909, endPoint y: 423, distance: 723.5
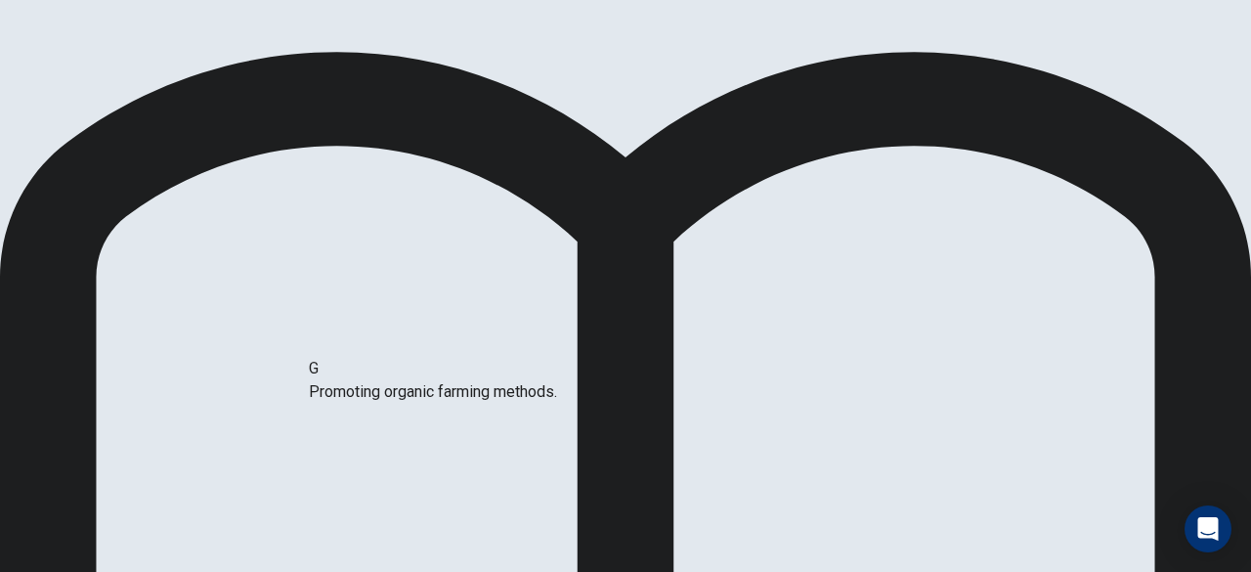
drag, startPoint x: 253, startPoint y: 480, endPoint x: 511, endPoint y: 432, distance: 262.5
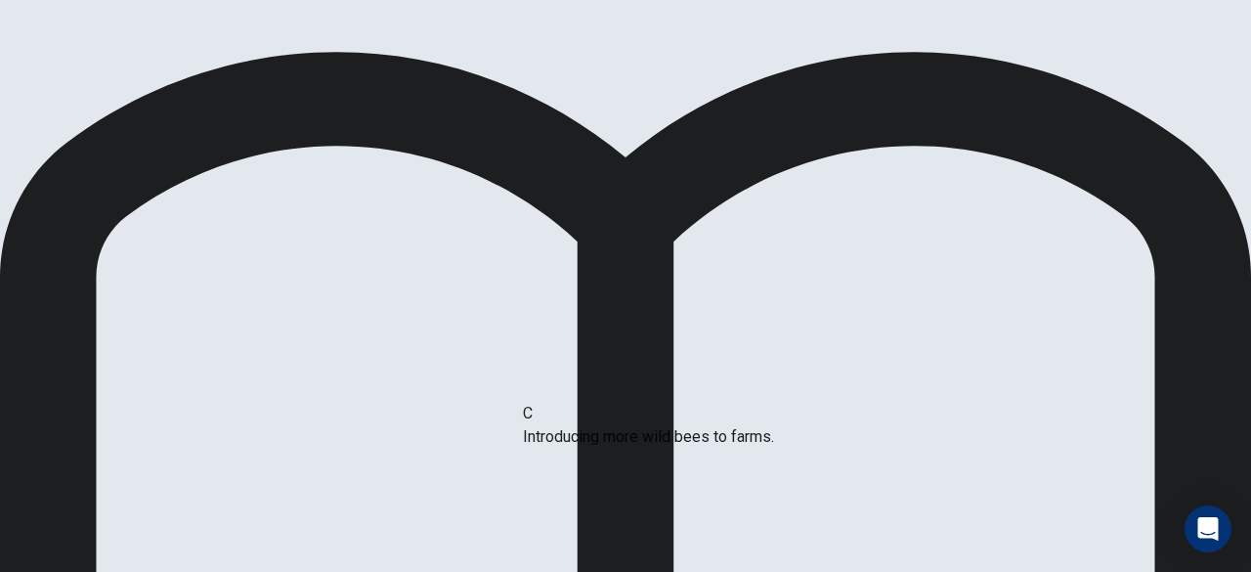
drag, startPoint x: 280, startPoint y: 252, endPoint x: 753, endPoint y: 460, distance: 516.9
drag, startPoint x: 240, startPoint y: 271, endPoint x: 577, endPoint y: 491, distance: 402.7
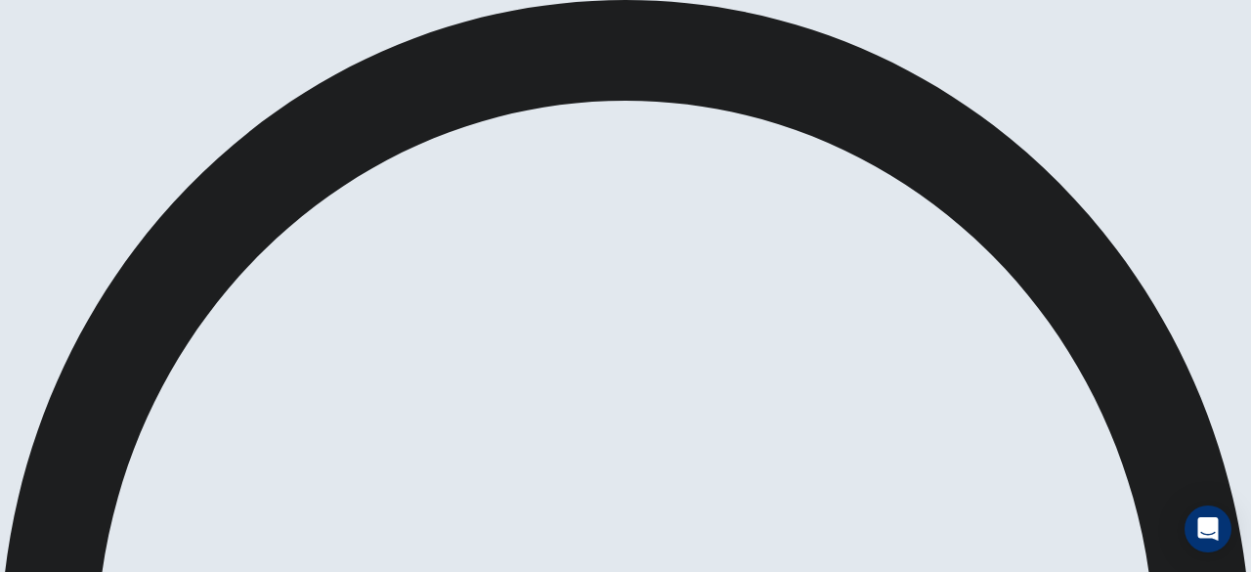
scroll to position [26, 0]
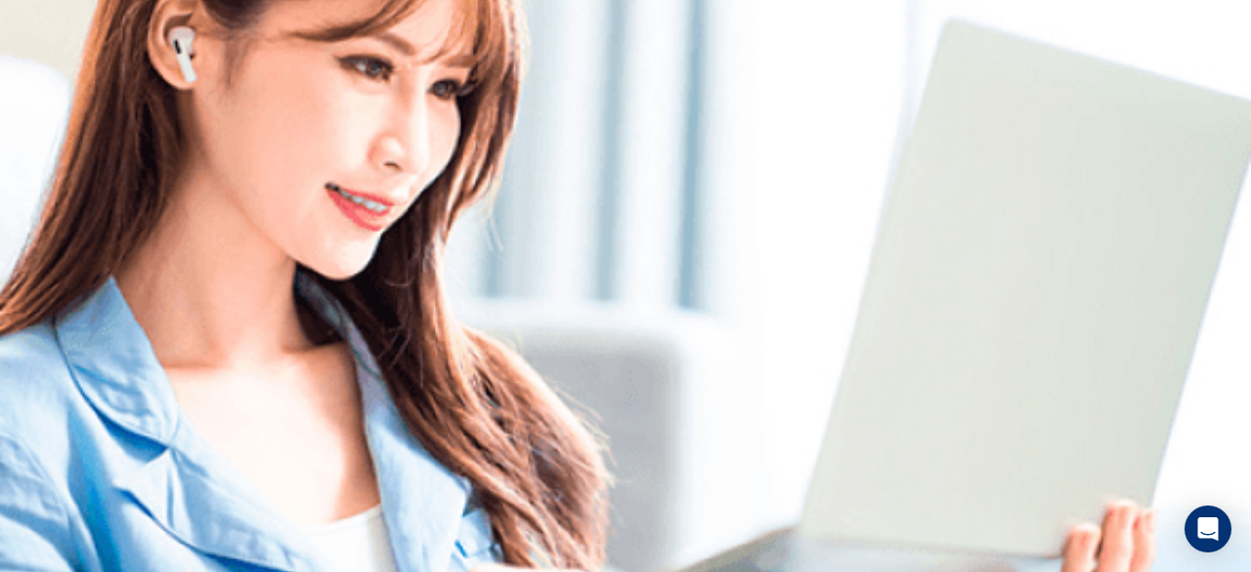
scroll to position [0, 0]
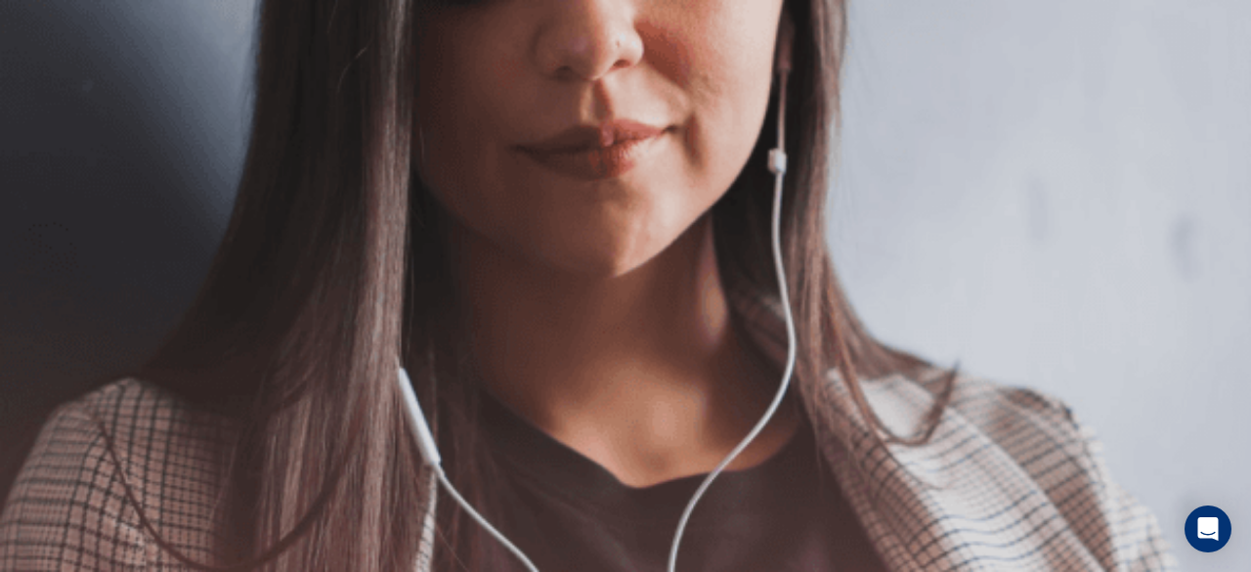
scroll to position [232, 0]
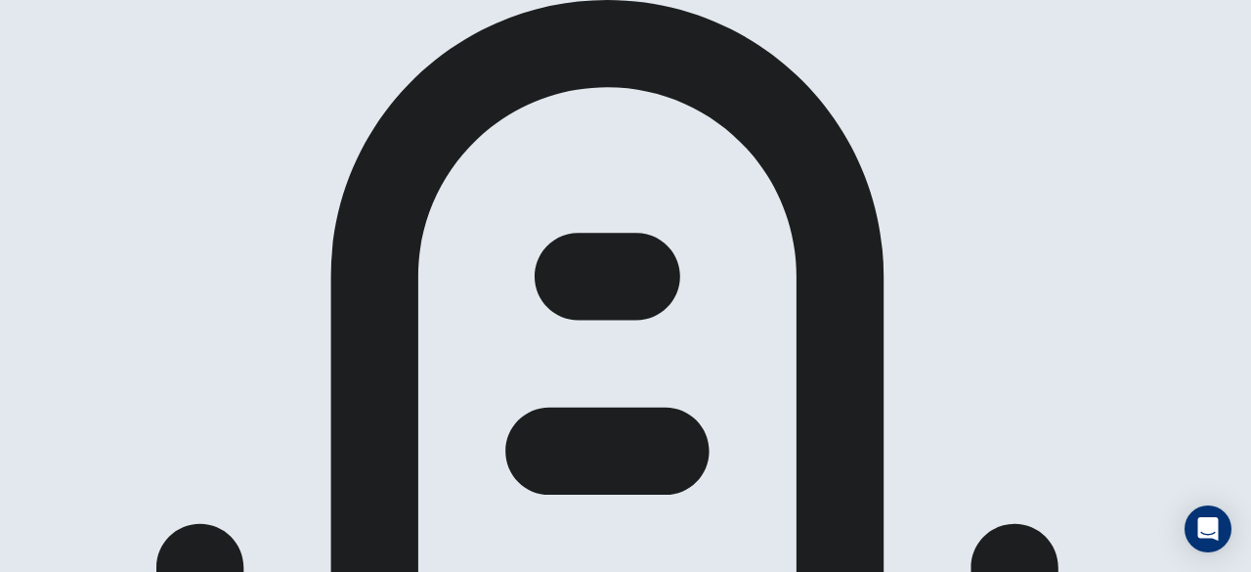
scroll to position [0, 0]
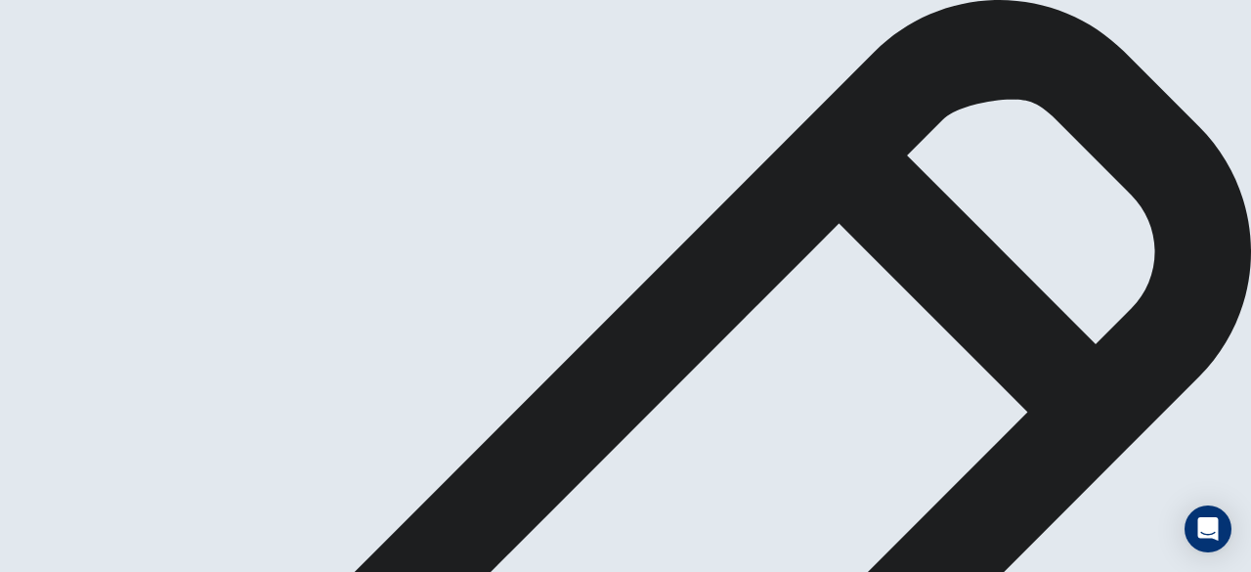
scroll to position [32, 0]
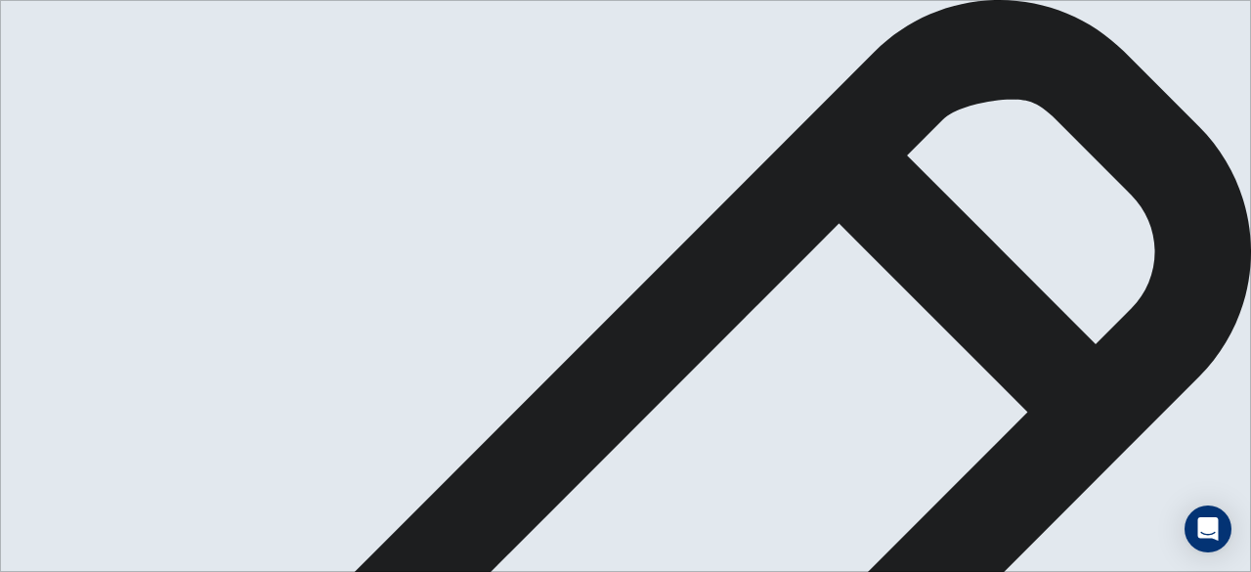
scroll to position [1, 0]
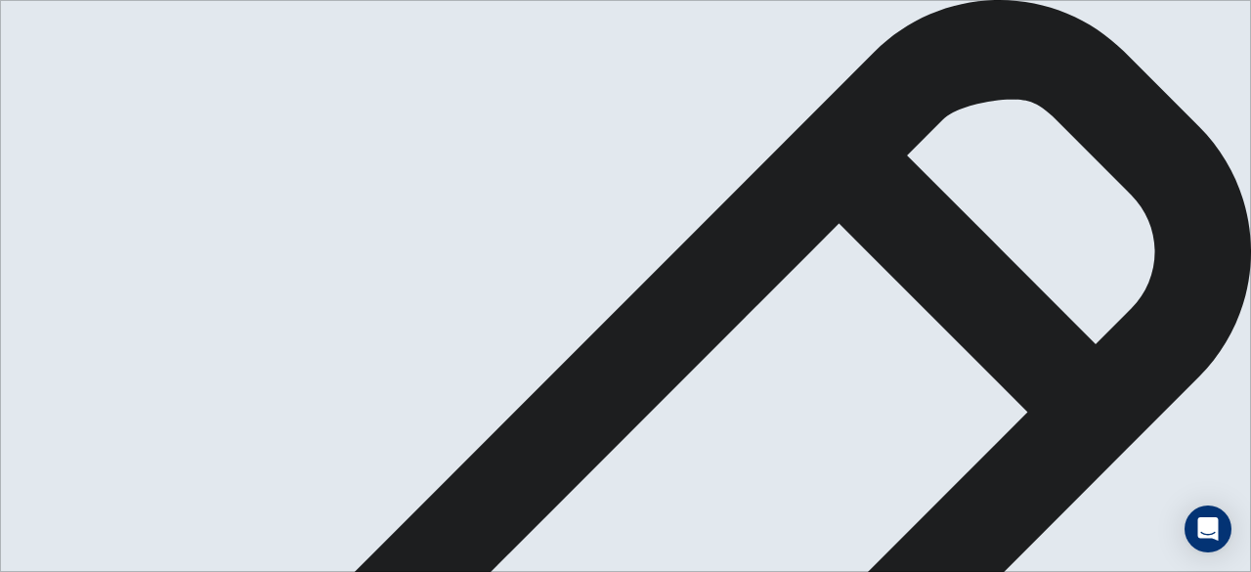
drag, startPoint x: 677, startPoint y: 89, endPoint x: 878, endPoint y: 99, distance: 200.6
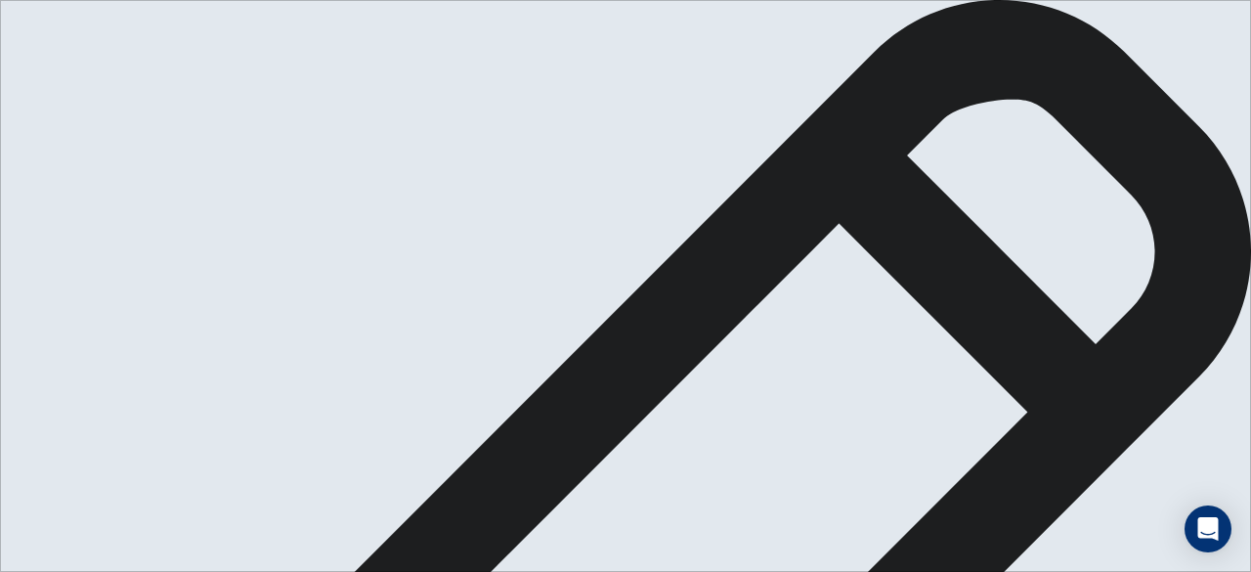
drag, startPoint x: 1032, startPoint y: 162, endPoint x: 1070, endPoint y: 160, distance: 38.2
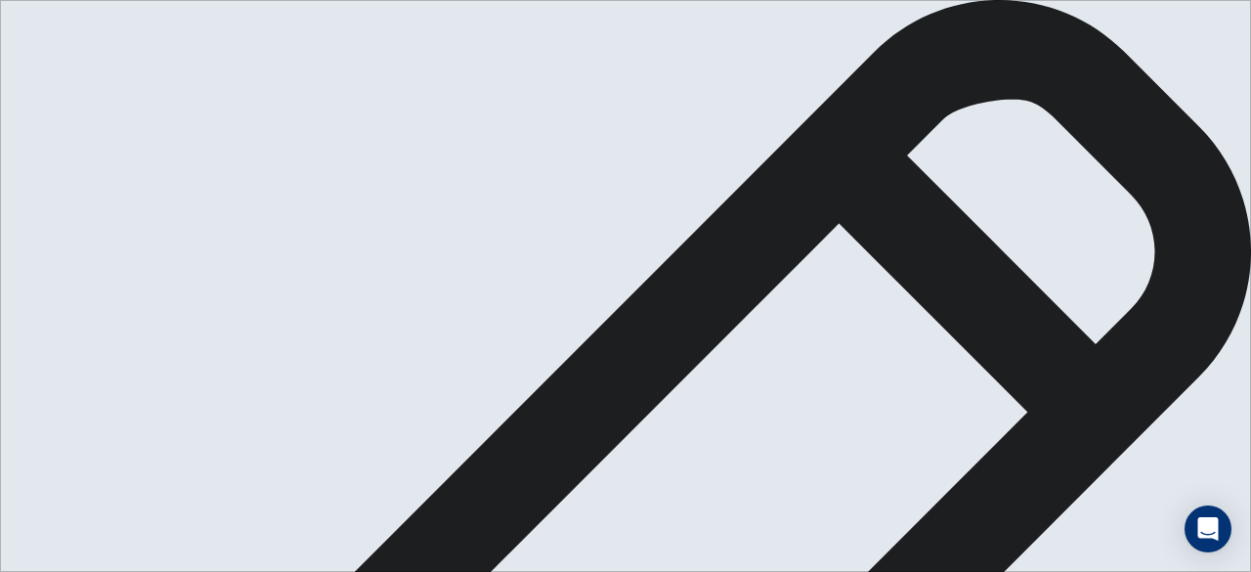
scroll to position [48, 0]
drag, startPoint x: 894, startPoint y: 395, endPoint x: 807, endPoint y: 392, distance: 88.0
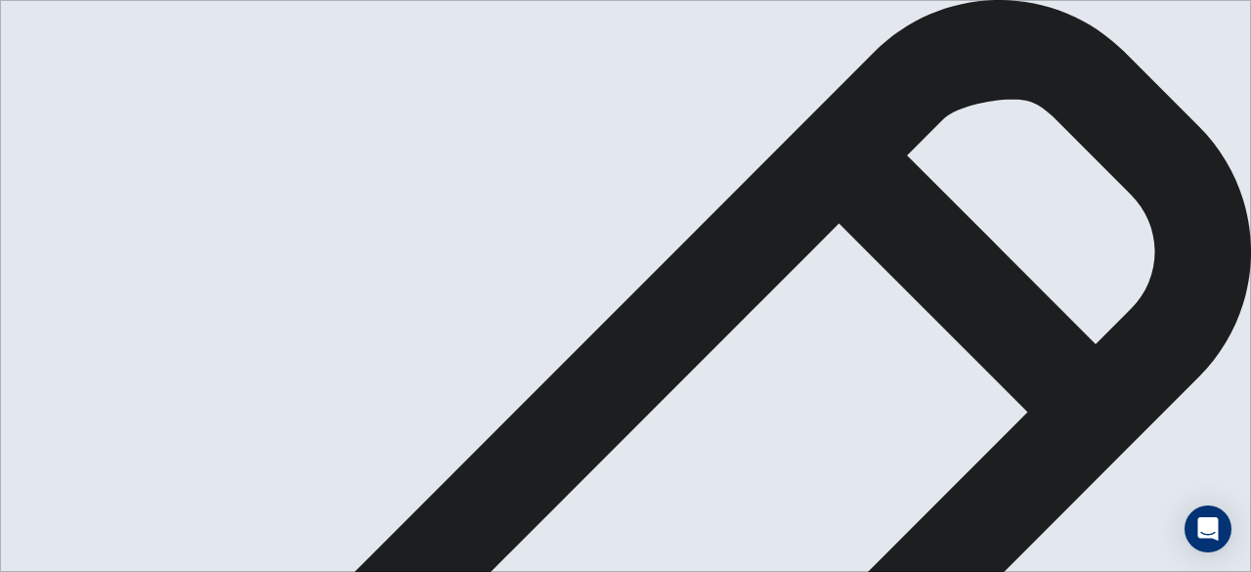
drag, startPoint x: 735, startPoint y: 409, endPoint x: 668, endPoint y: 398, distance: 68.3
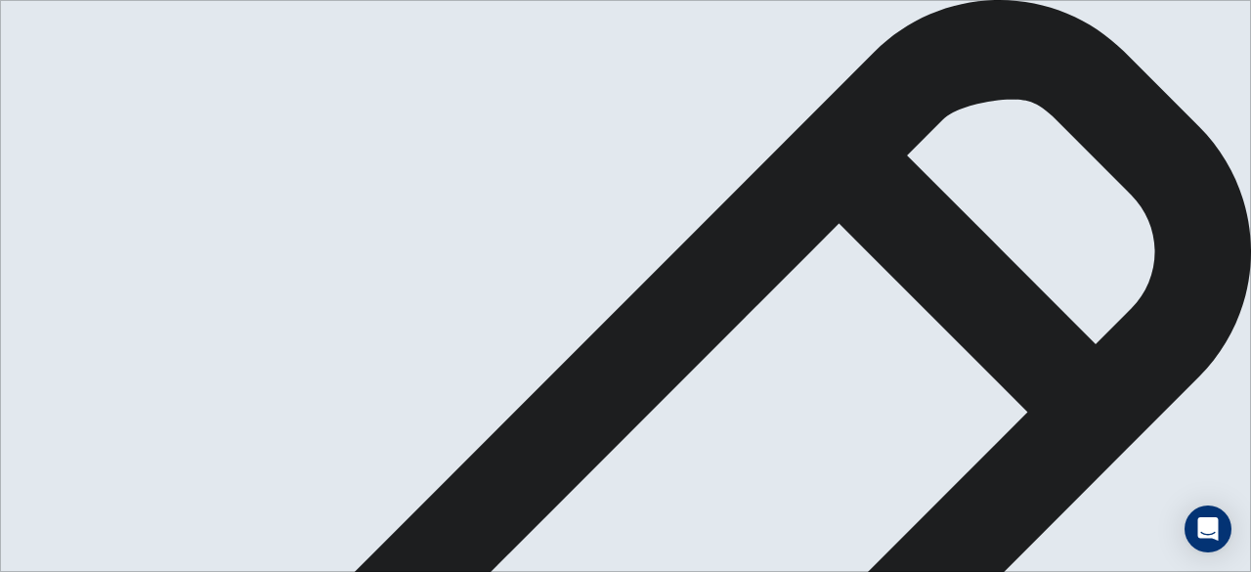
drag, startPoint x: 966, startPoint y: 384, endPoint x: 914, endPoint y: 382, distance: 51.8
drag, startPoint x: 911, startPoint y: 384, endPoint x: 768, endPoint y: 373, distance: 143.1
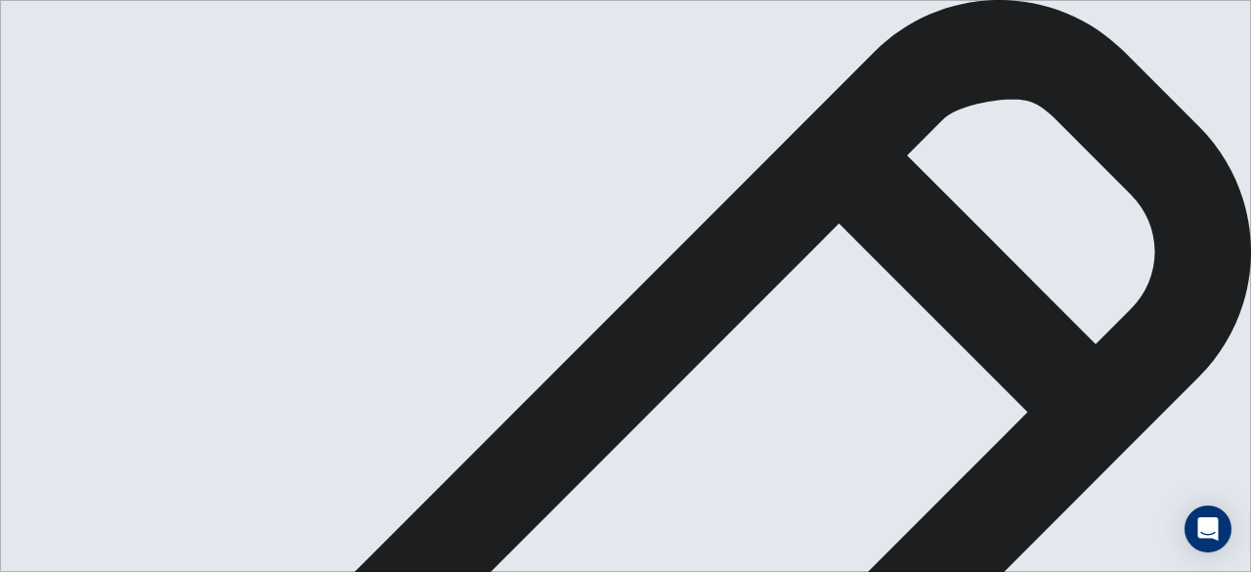
type textarea "**********"
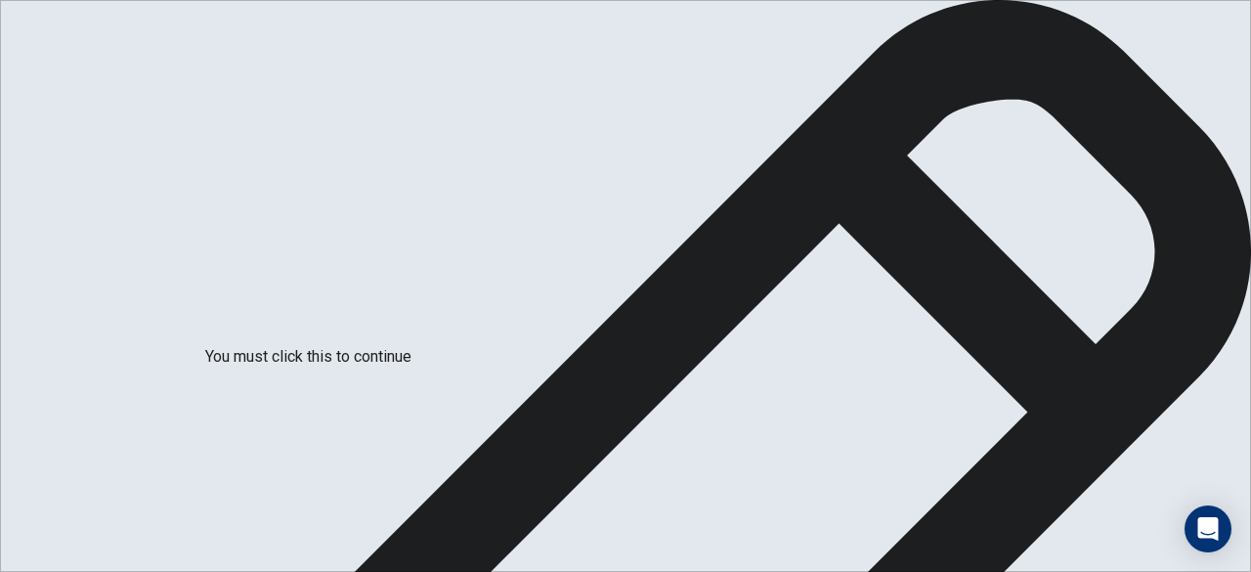
scroll to position [156, 0]
